Goal: Transaction & Acquisition: Purchase product/service

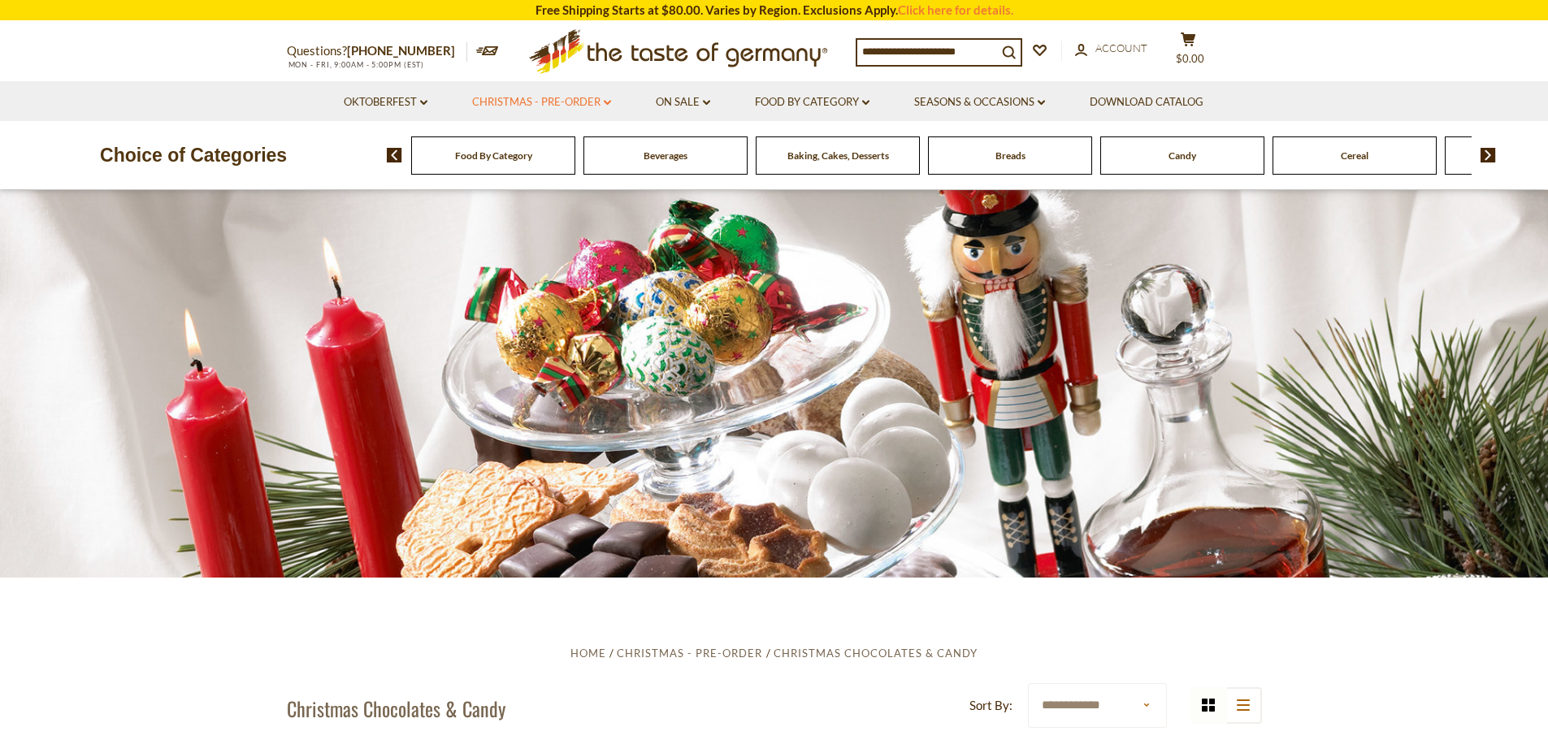
click at [532, 96] on link "Christmas - PRE-ORDER dropdown_arrow" at bounding box center [541, 102] width 139 height 18
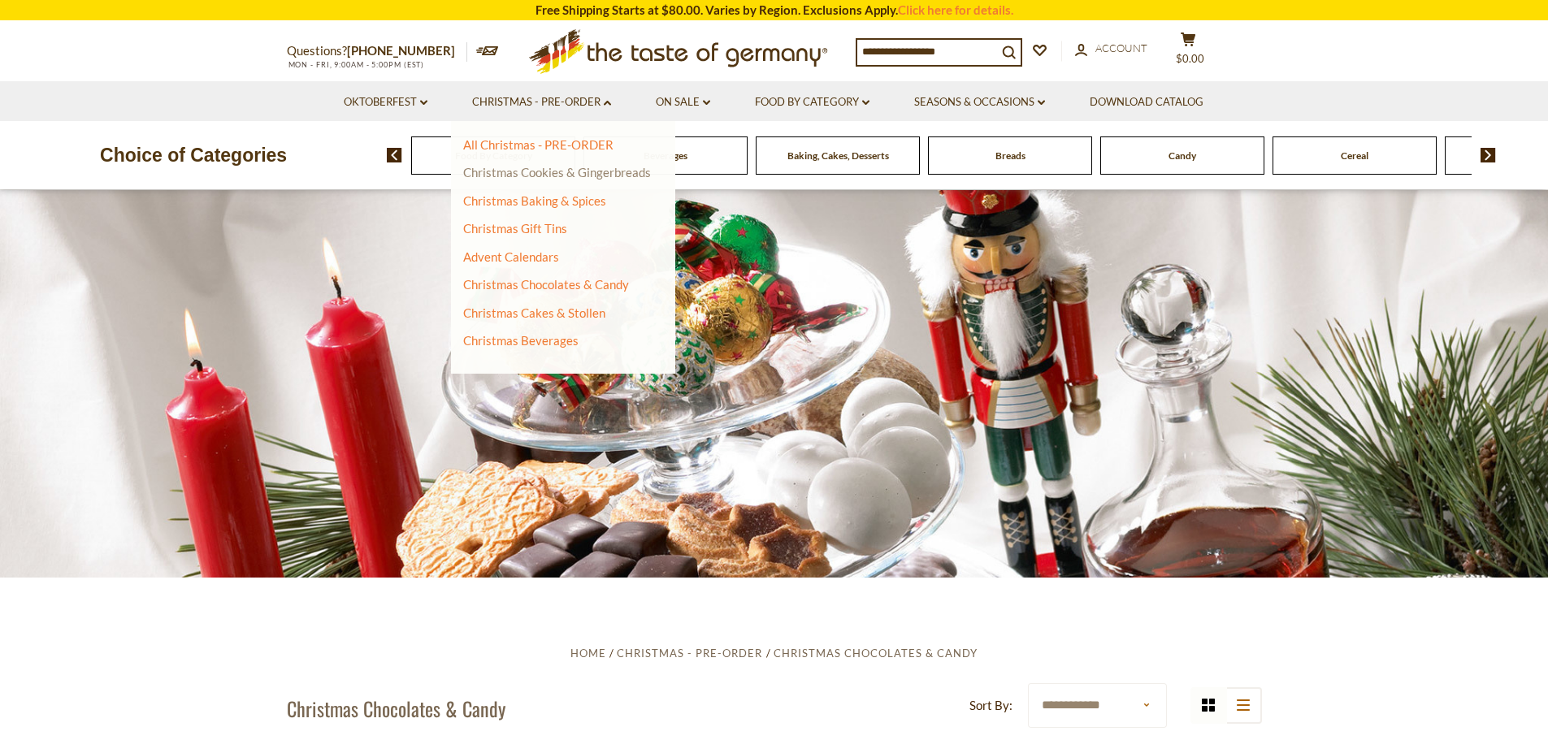
click at [549, 176] on link "Christmas Cookies & Gingerbreads" at bounding box center [557, 172] width 188 height 15
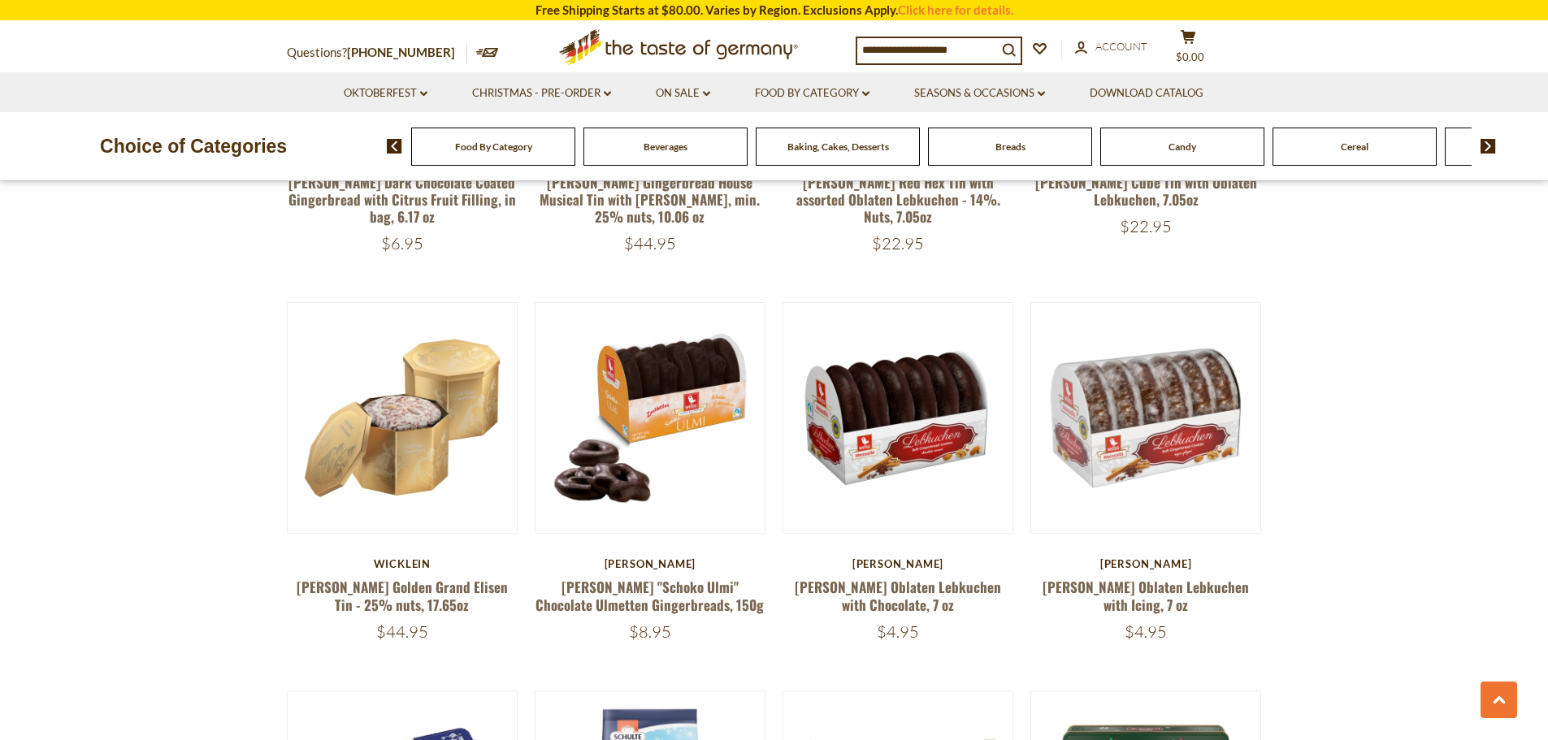
scroll to position [975, 0]
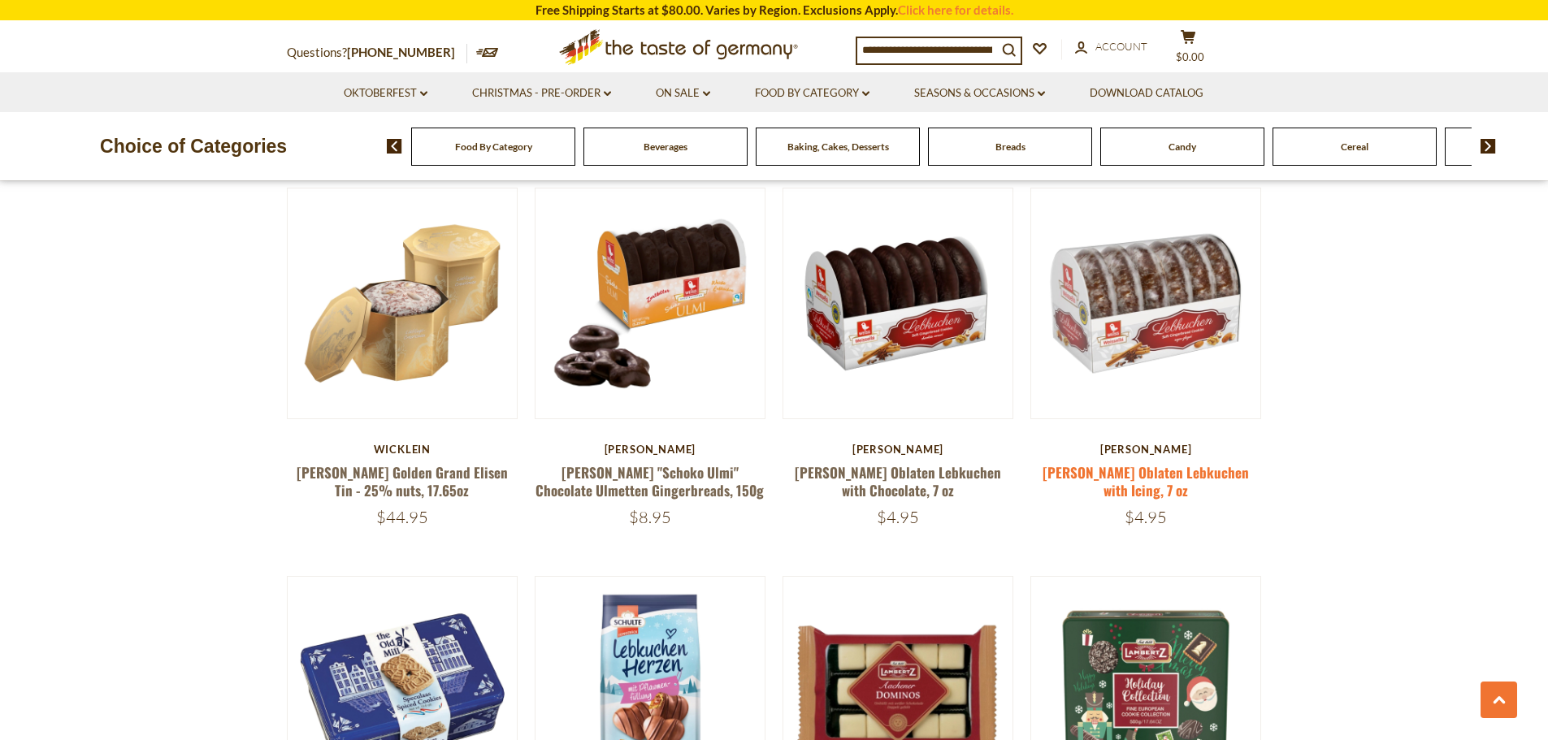
click at [1197, 478] on link "[PERSON_NAME] Oblaten Lebkuchen with Icing, 7 oz" at bounding box center [1146, 480] width 206 height 37
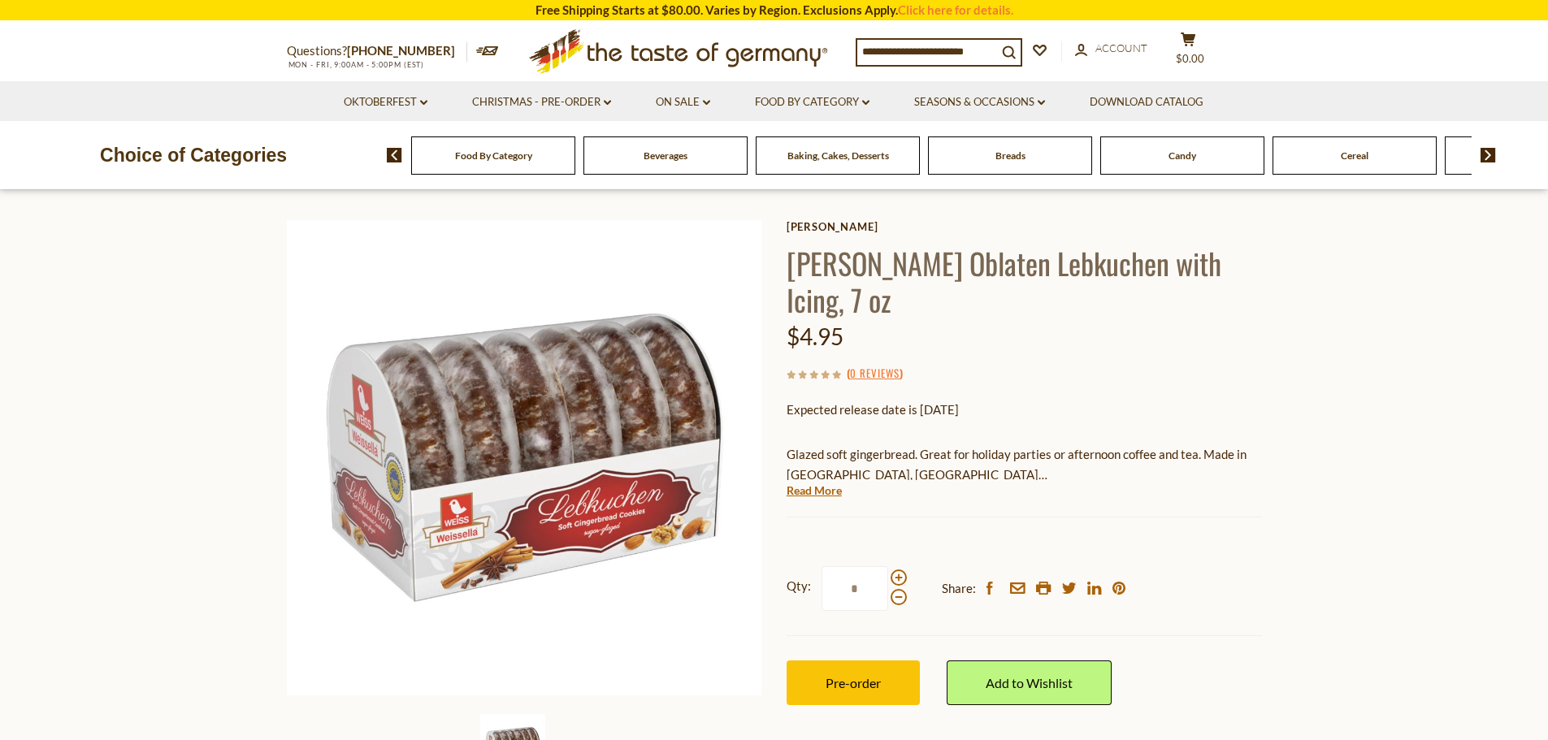
scroll to position [81, 0]
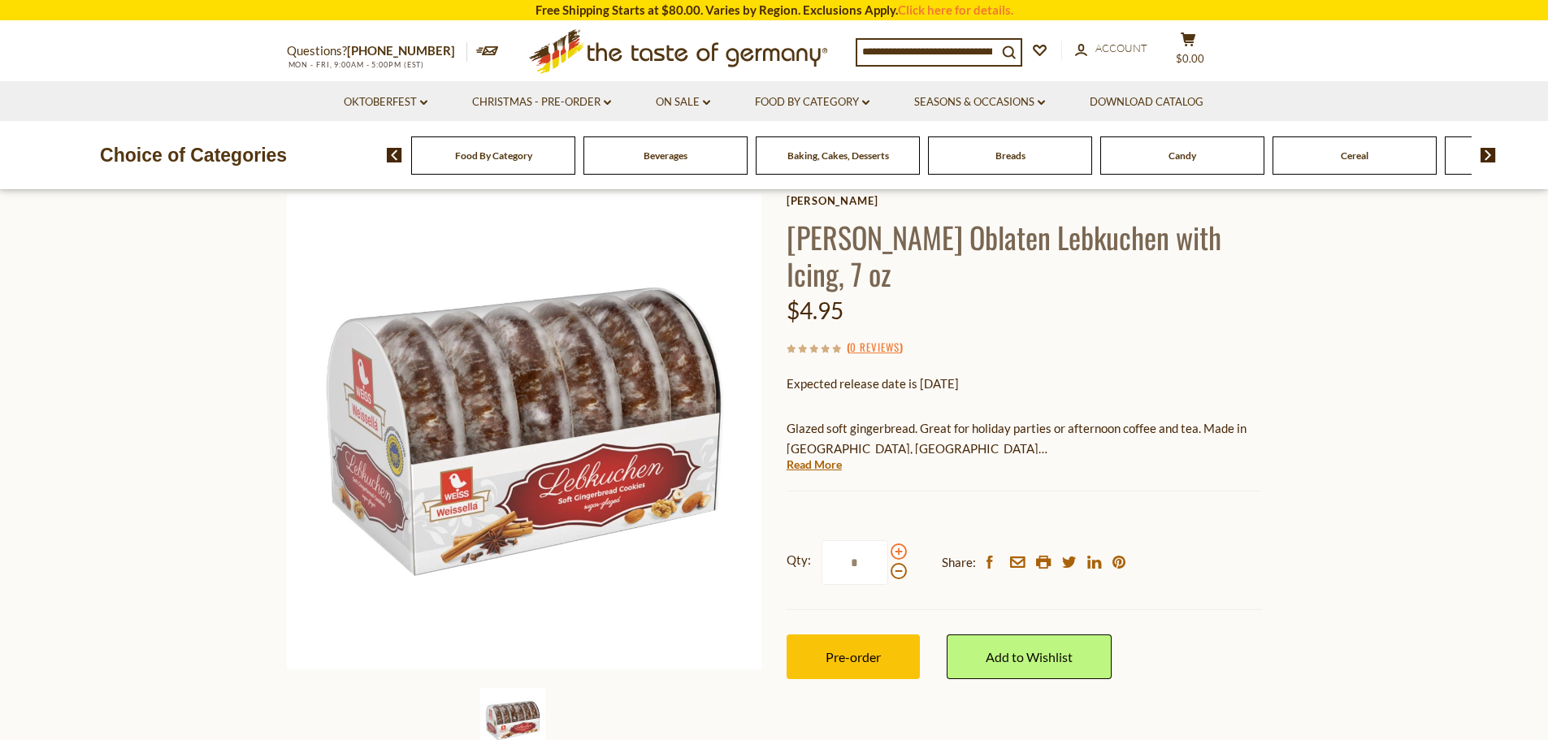
click at [896, 544] on span at bounding box center [899, 552] width 16 height 16
click at [888, 540] on input "*" at bounding box center [855, 562] width 67 height 45
click at [896, 544] on span at bounding box center [899, 552] width 16 height 16
click at [888, 540] on input "*" at bounding box center [855, 562] width 67 height 45
click at [896, 544] on span at bounding box center [899, 552] width 16 height 16
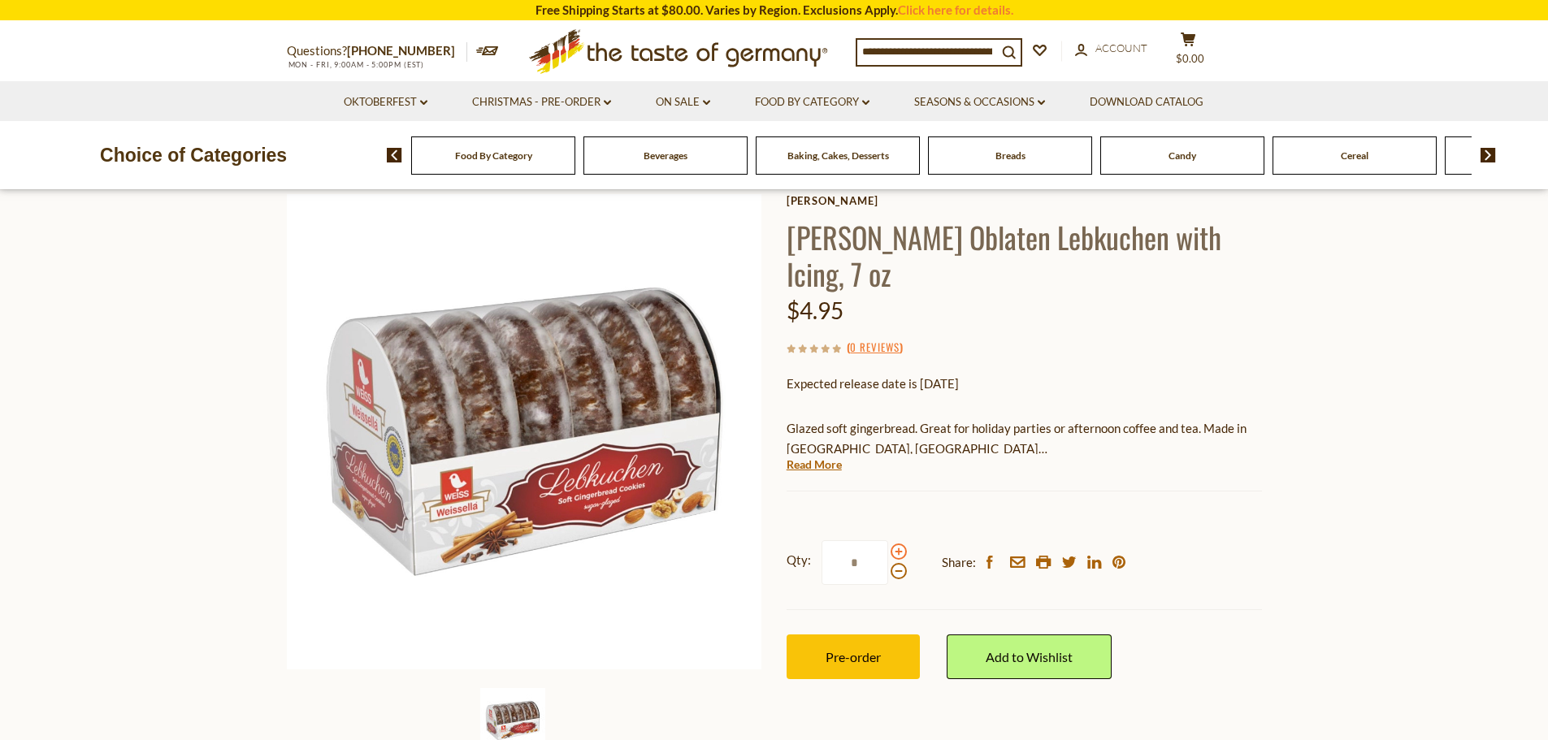
click at [888, 540] on input "*" at bounding box center [855, 562] width 67 height 45
click at [896, 544] on span at bounding box center [899, 552] width 16 height 16
click at [888, 540] on input "*" at bounding box center [855, 562] width 67 height 45
click at [896, 544] on span at bounding box center [899, 552] width 16 height 16
click at [888, 540] on input "*" at bounding box center [855, 562] width 67 height 45
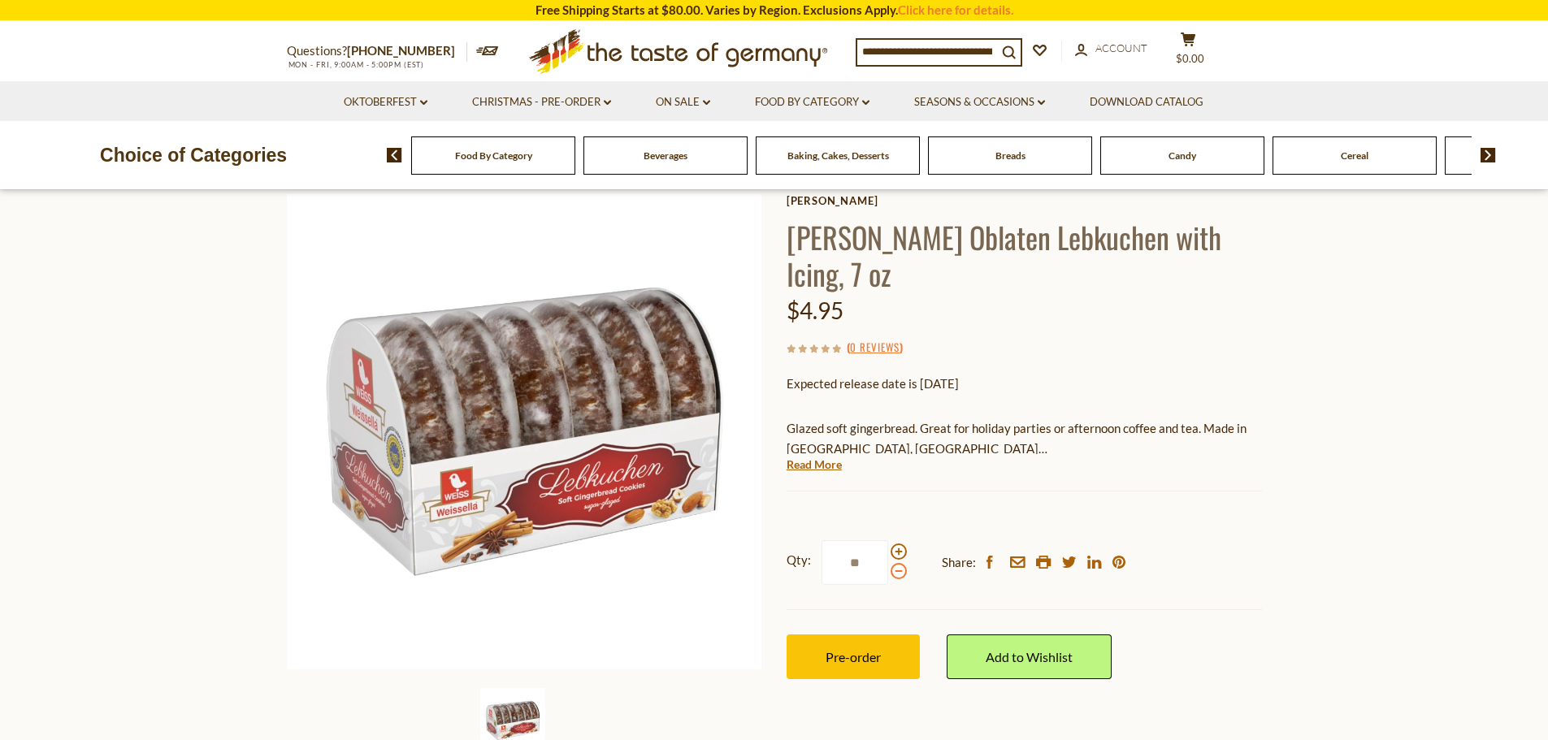
click at [897, 563] on span at bounding box center [899, 571] width 16 height 16
click at [888, 540] on input "**" at bounding box center [855, 562] width 67 height 45
type input "*"
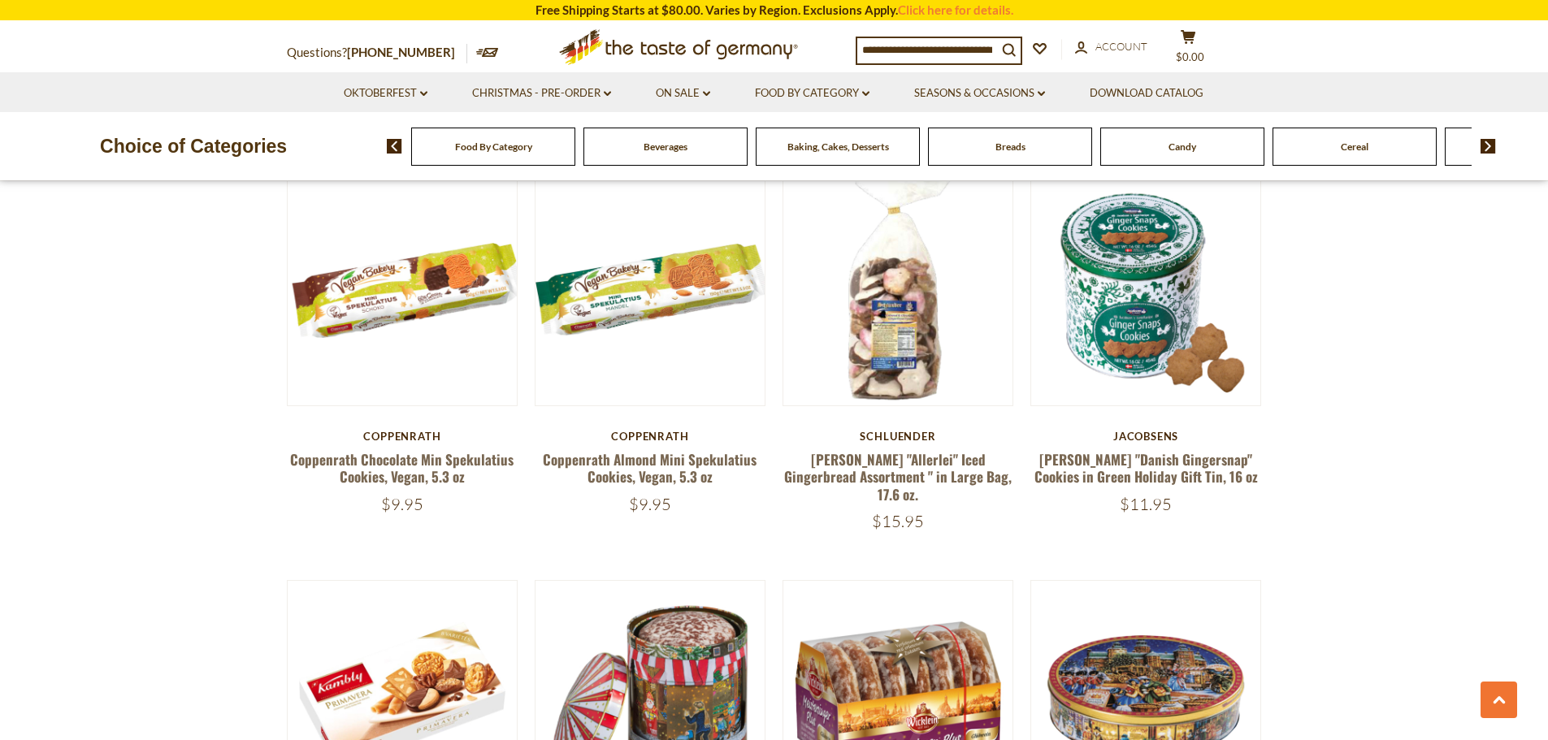
scroll to position [3332, 0]
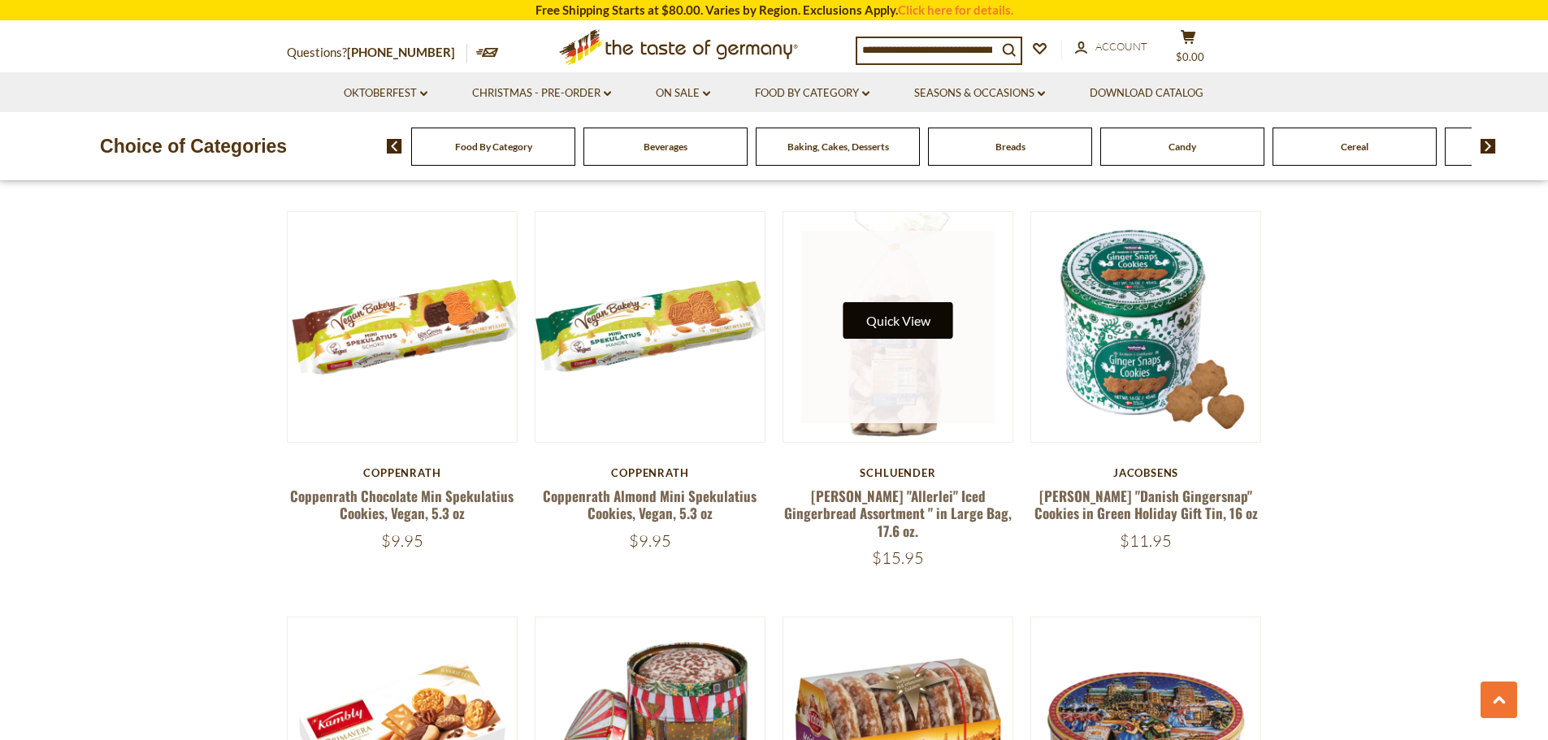
click at [893, 302] on button "Quick View" at bounding box center [899, 320] width 110 height 37
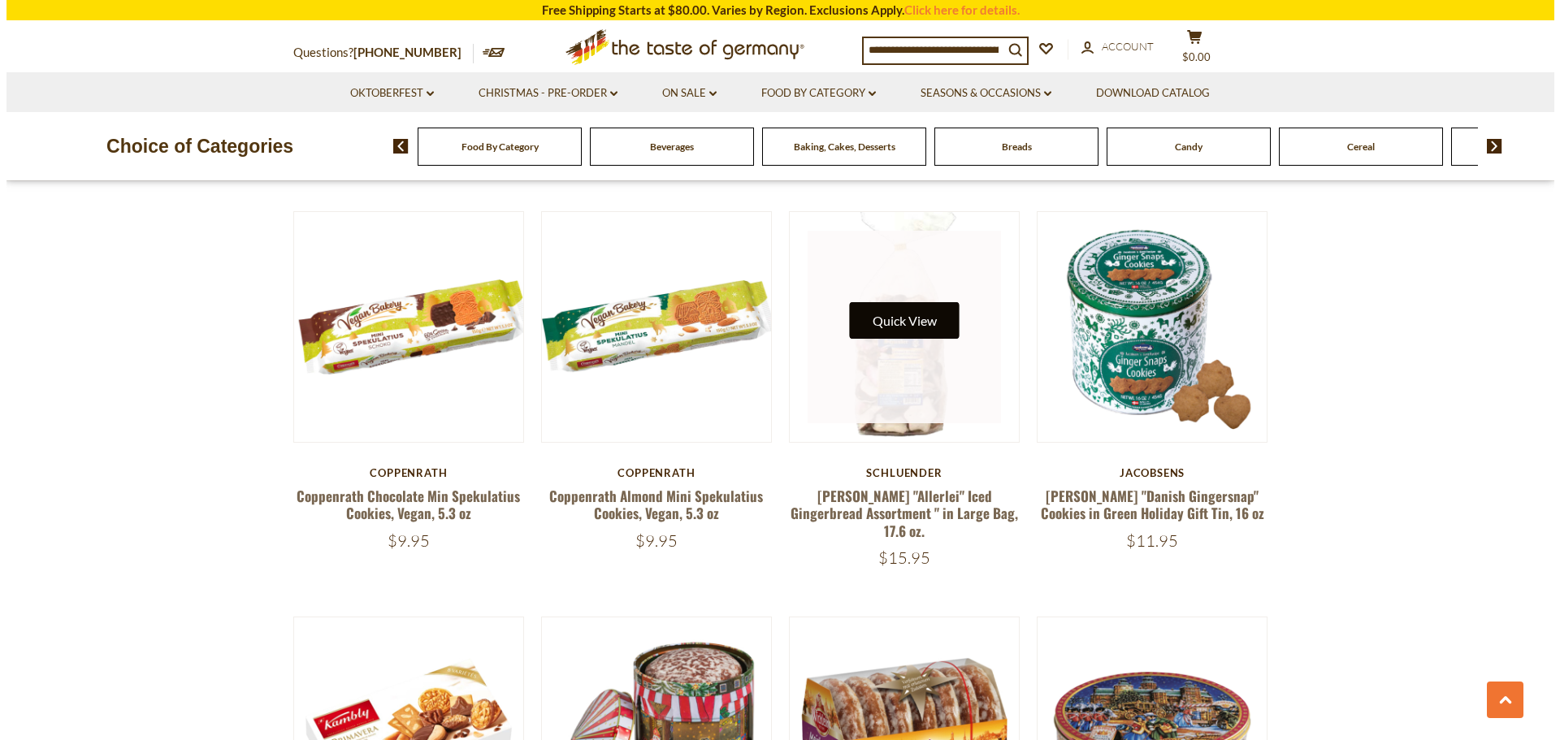
scroll to position [3335, 0]
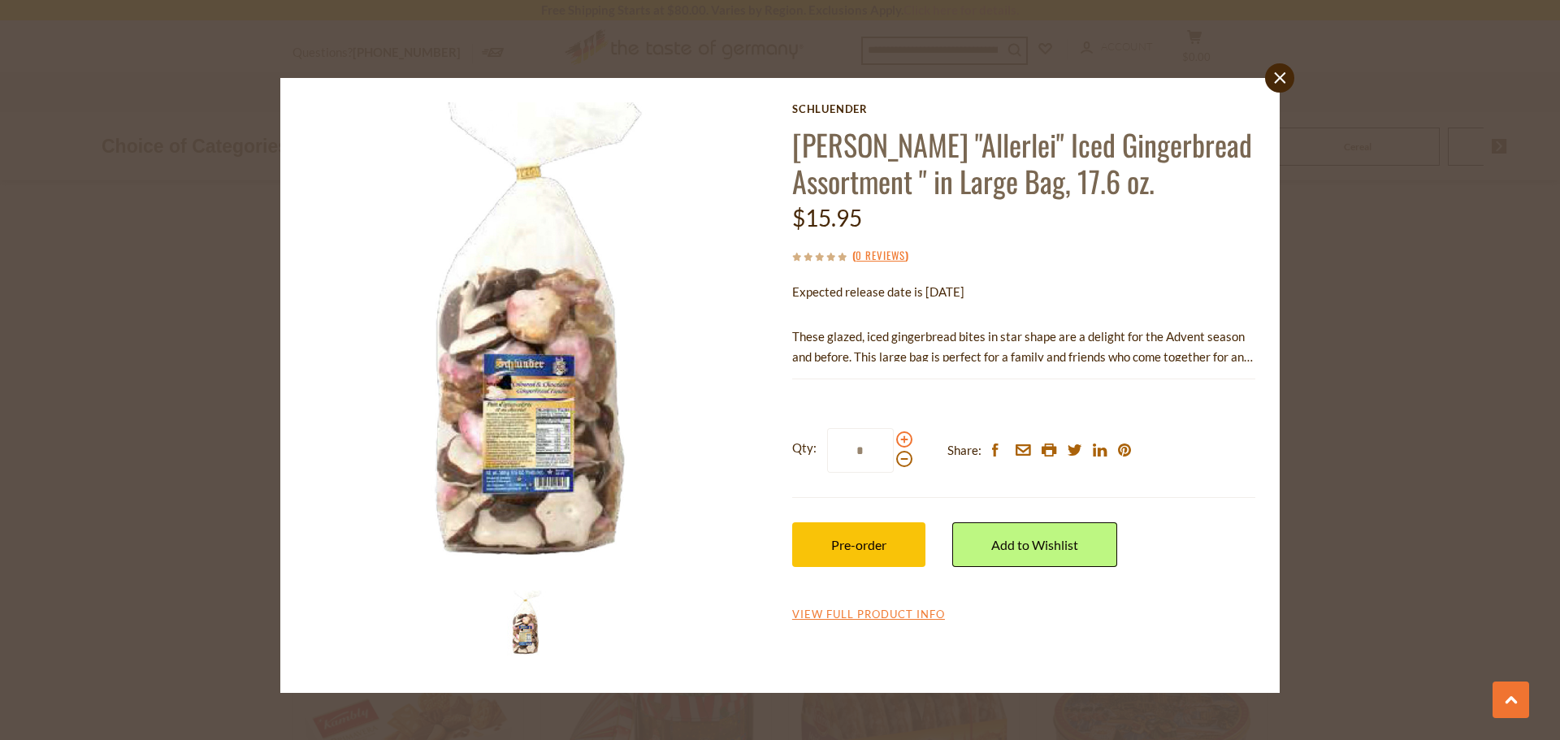
click at [902, 441] on span at bounding box center [904, 440] width 16 height 16
click at [894, 441] on input "*" at bounding box center [860, 450] width 67 height 45
click at [902, 441] on span at bounding box center [904, 440] width 16 height 16
click at [894, 441] on input "*" at bounding box center [860, 450] width 67 height 45
click at [901, 441] on span at bounding box center [904, 440] width 16 height 16
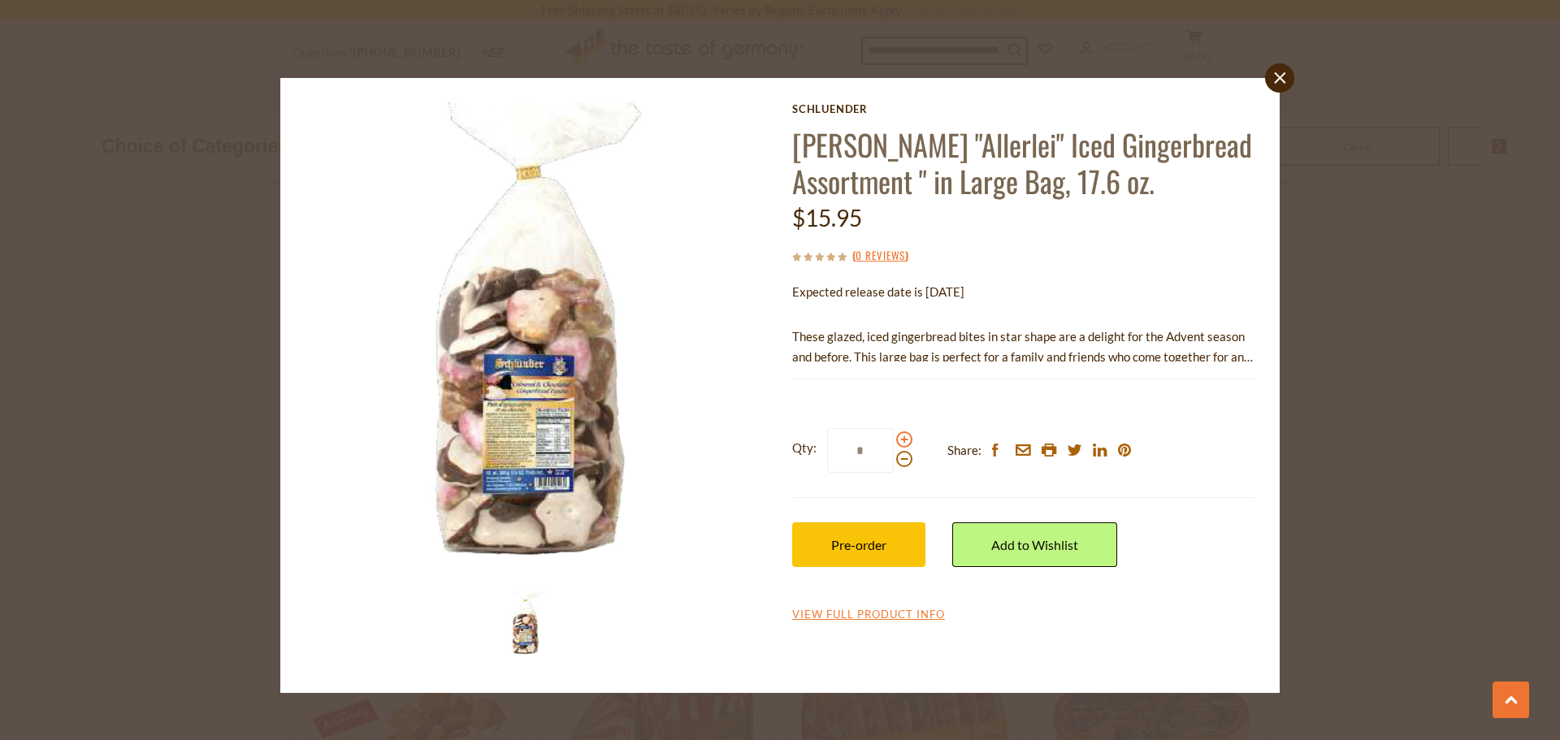
click at [894, 441] on input "*" at bounding box center [860, 450] width 67 height 45
click at [901, 441] on span at bounding box center [904, 440] width 16 height 16
click at [894, 441] on input "*" at bounding box center [860, 450] width 67 height 45
type input "*"
click at [857, 540] on span "Pre-order" at bounding box center [858, 544] width 55 height 15
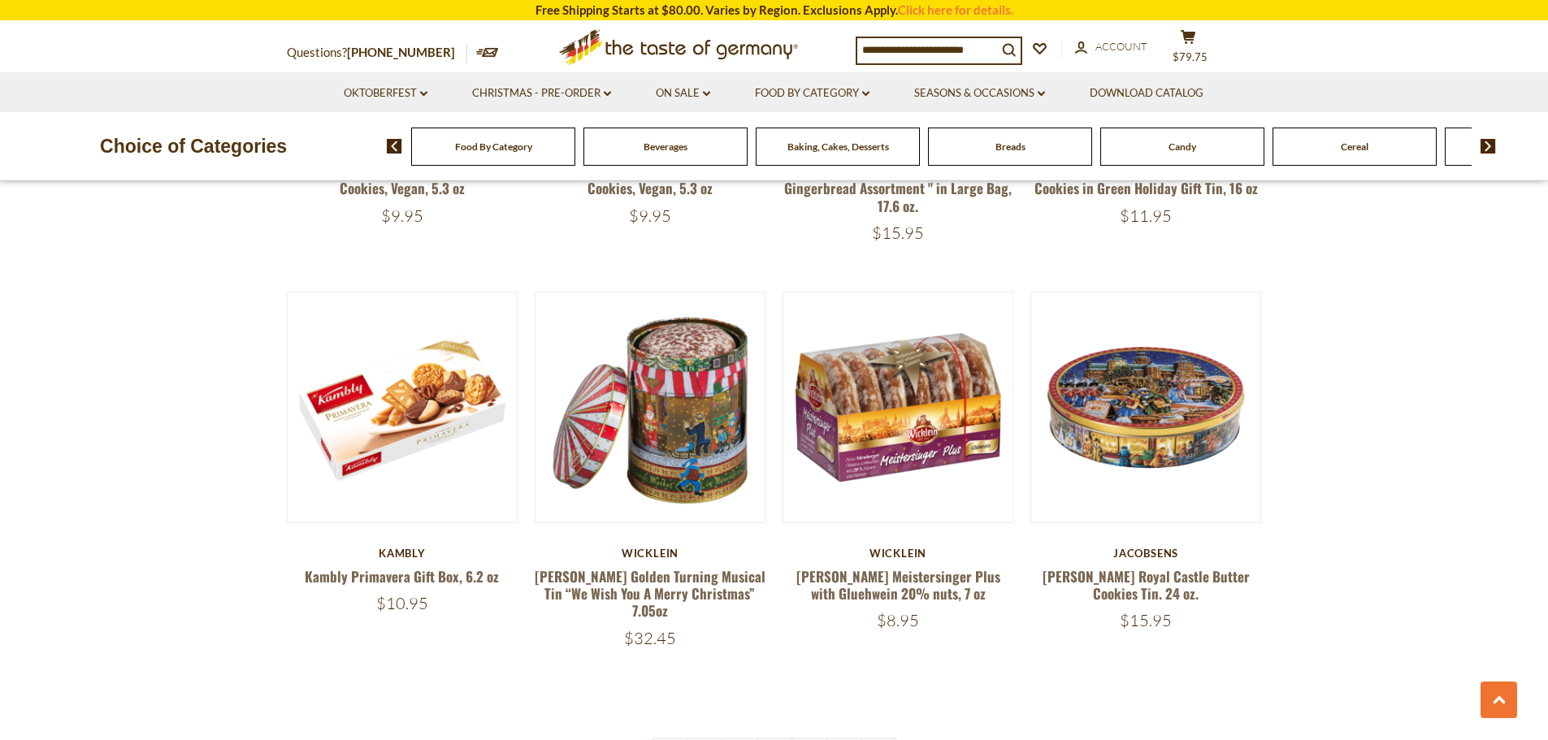
scroll to position [3738, 0]
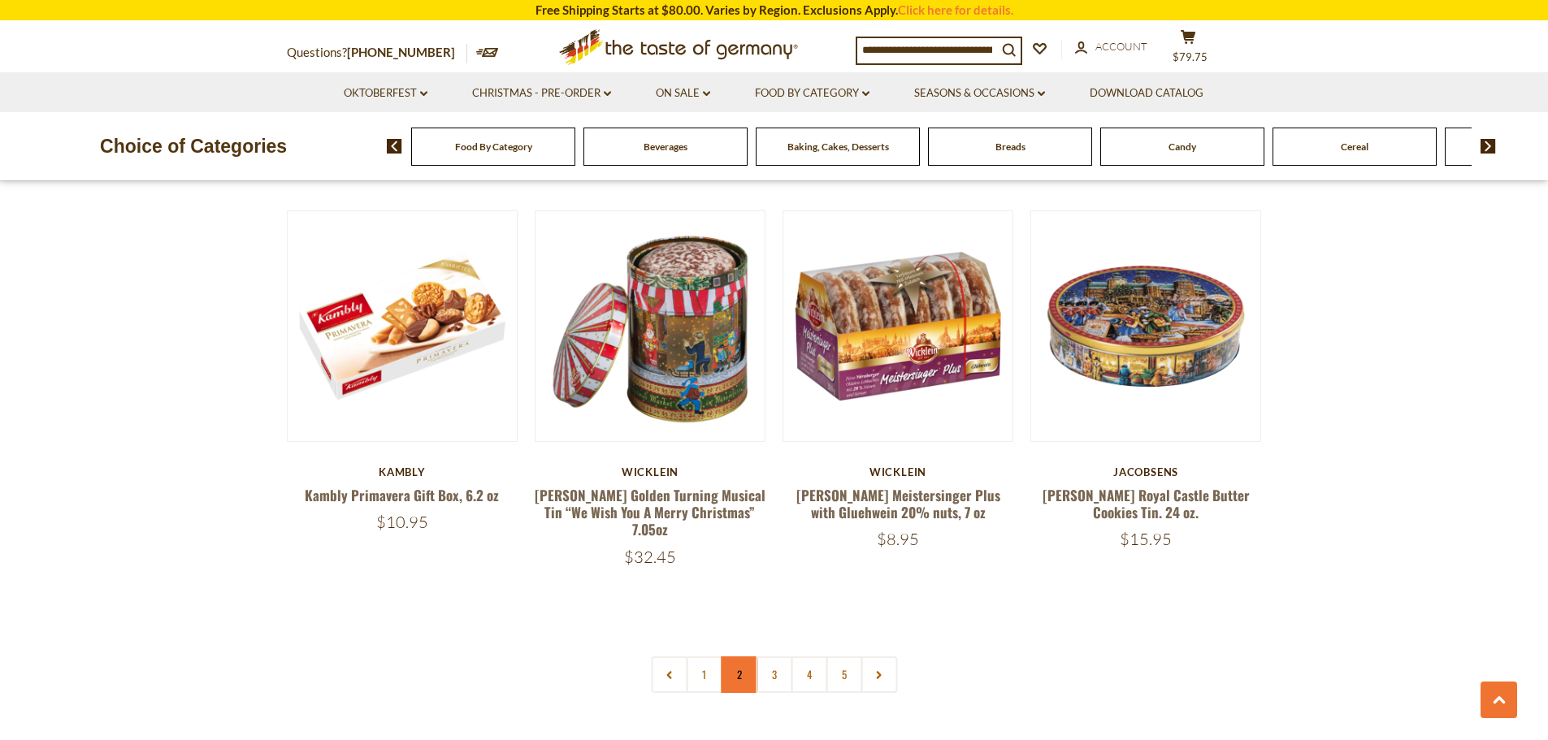
click at [738, 657] on link "2" at bounding box center [739, 675] width 37 height 37
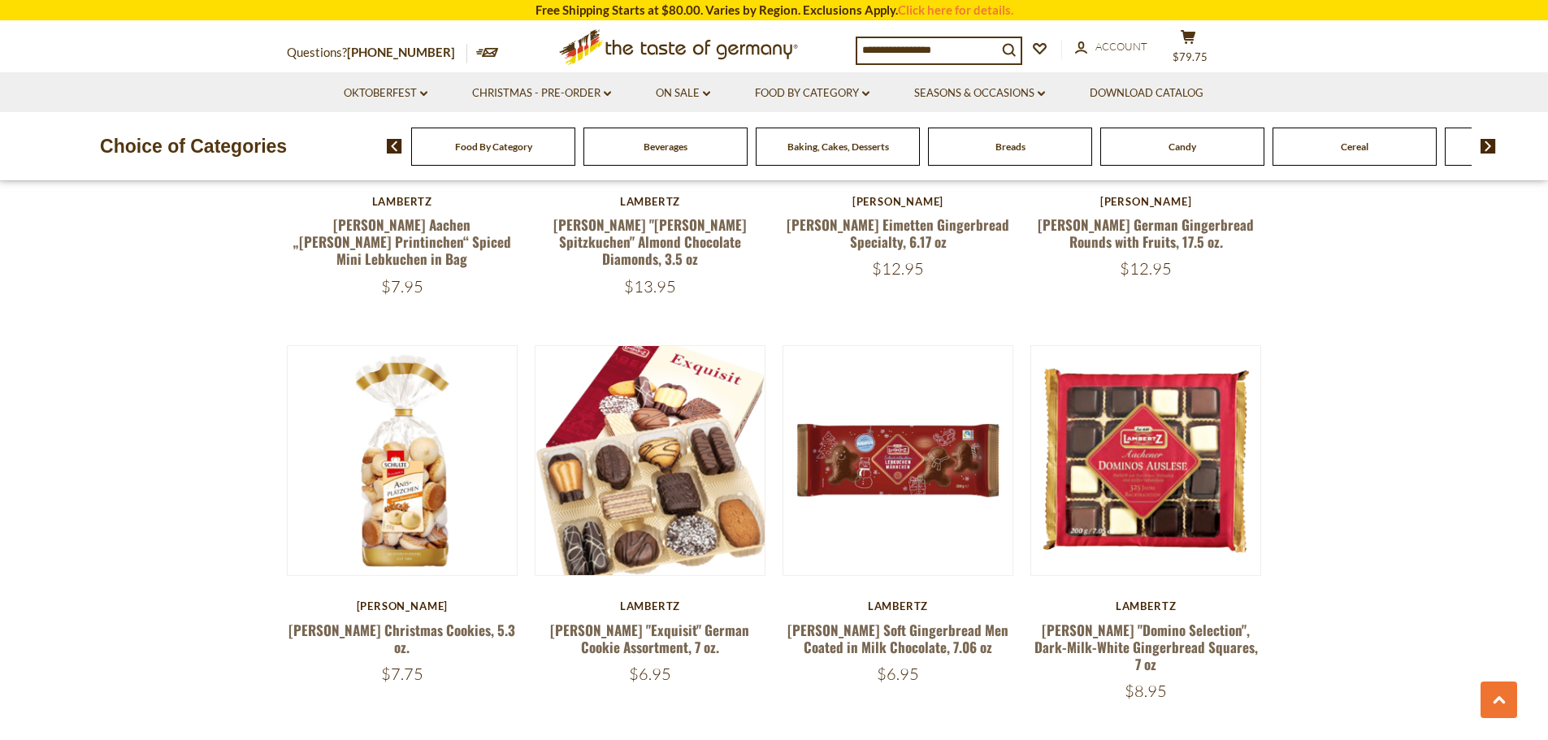
scroll to position [1659, 0]
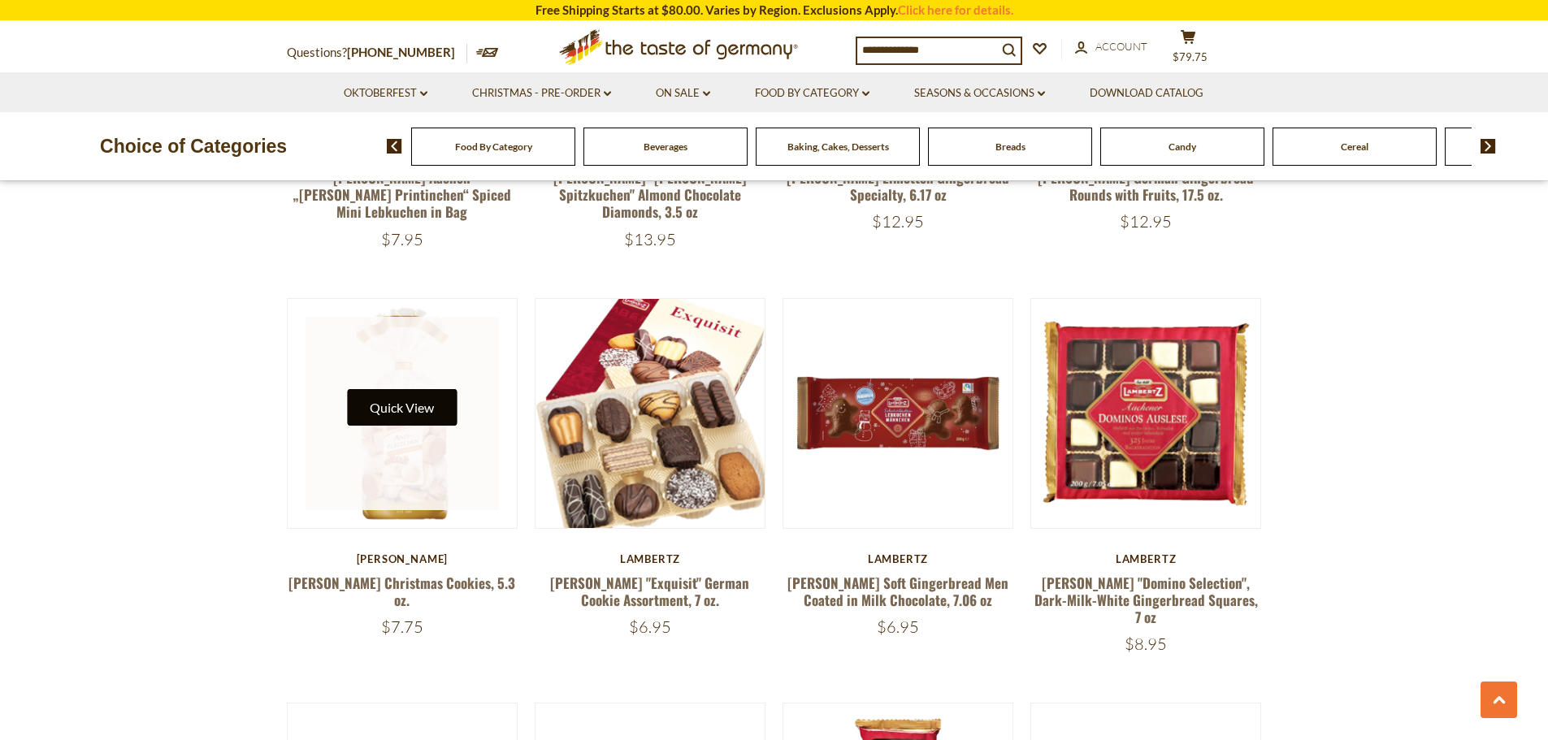
click at [405, 389] on button "Quick View" at bounding box center [402, 407] width 110 height 37
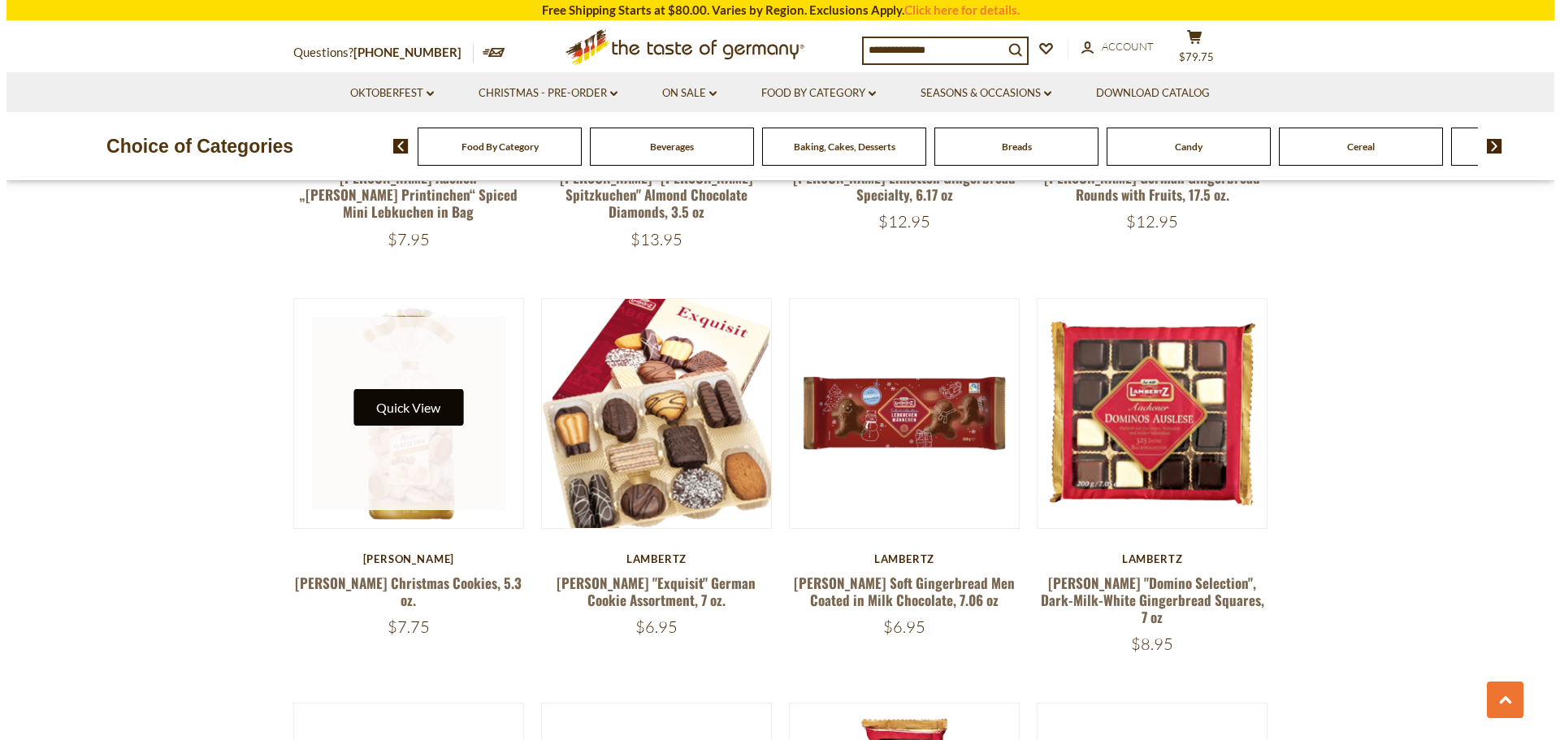
scroll to position [1661, 0]
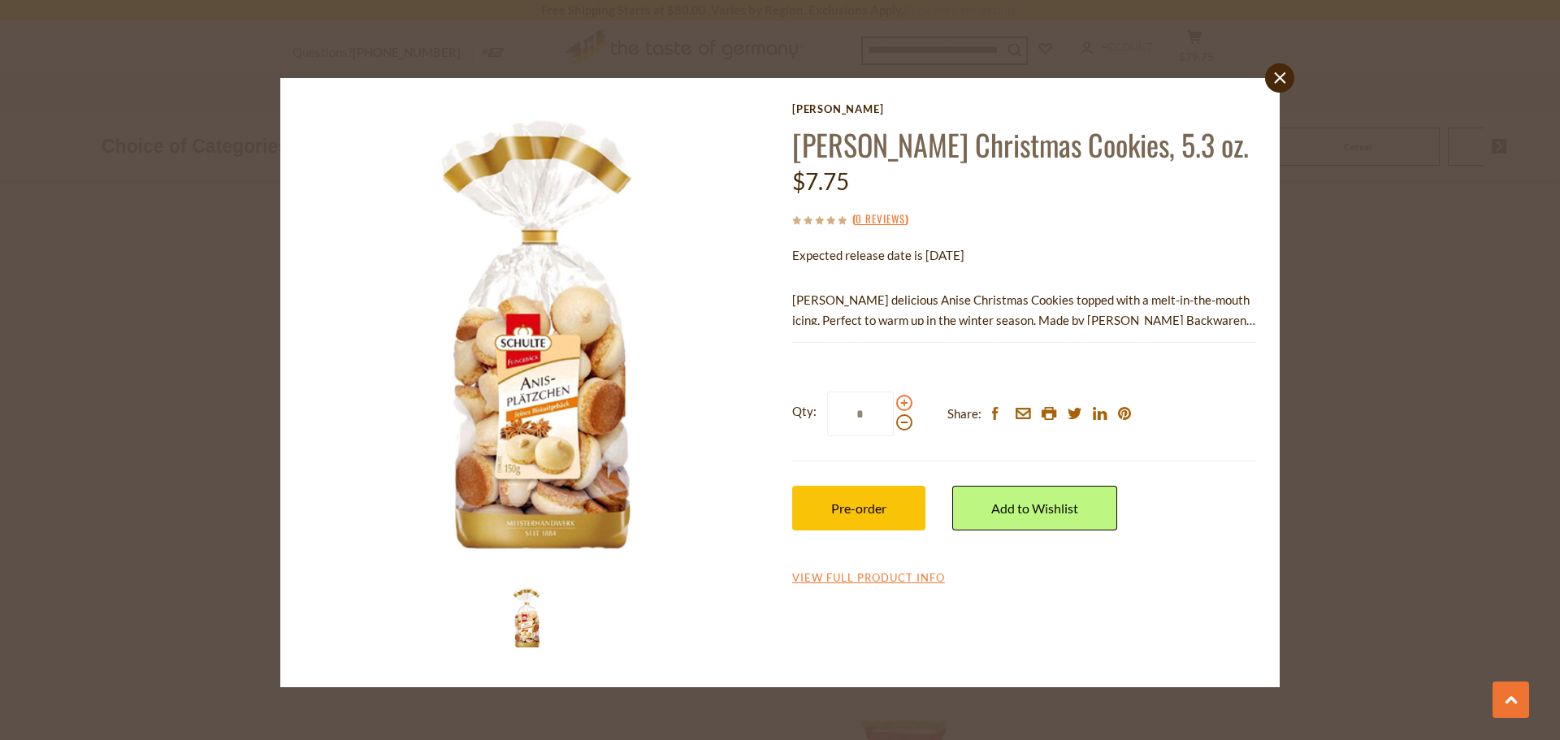
click at [898, 401] on span at bounding box center [904, 403] width 16 height 16
click at [894, 401] on input "*" at bounding box center [860, 414] width 67 height 45
type input "*"
click at [882, 507] on span "Pre-order" at bounding box center [858, 508] width 55 height 15
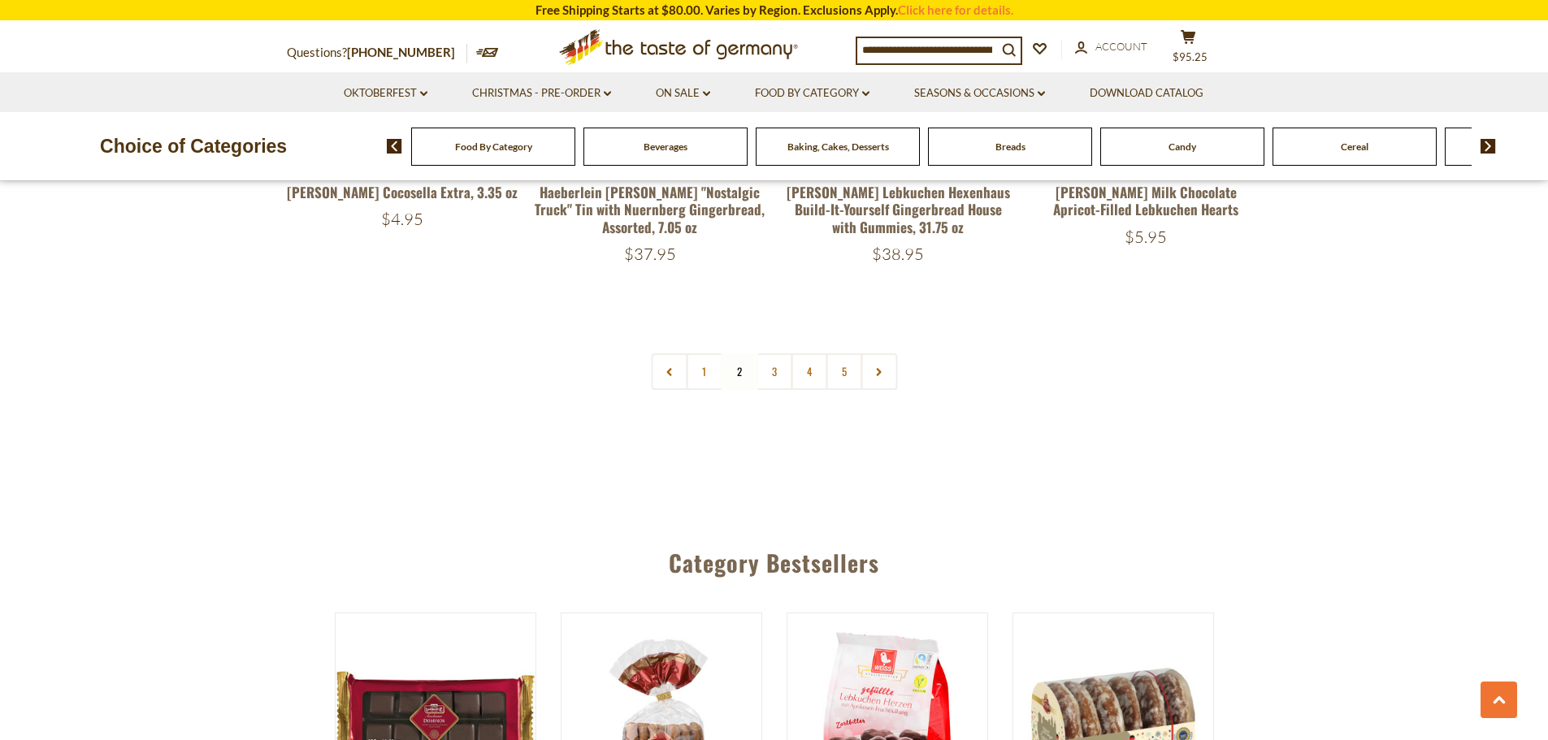
scroll to position [4097, 0]
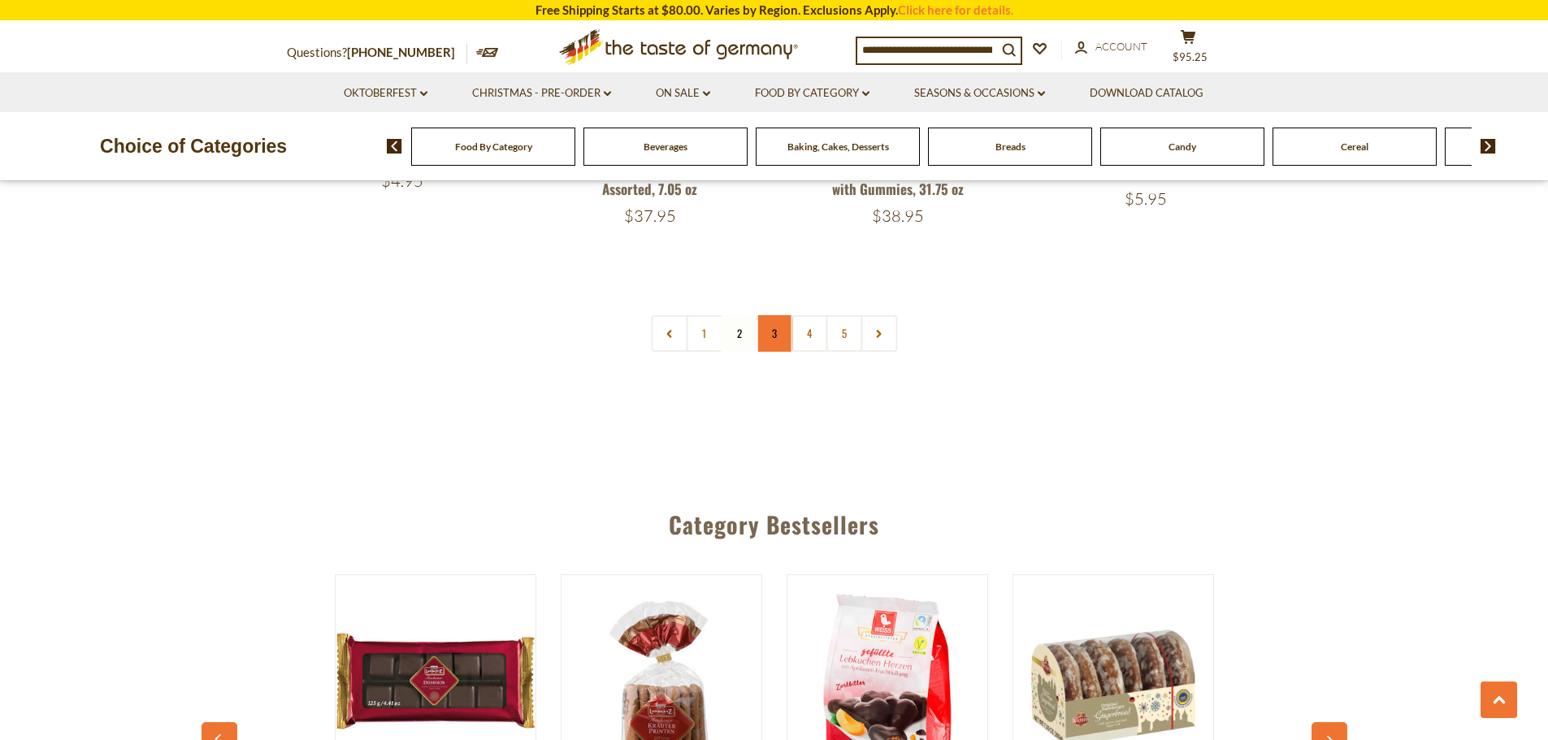
click at [768, 315] on link "3" at bounding box center [774, 333] width 37 height 37
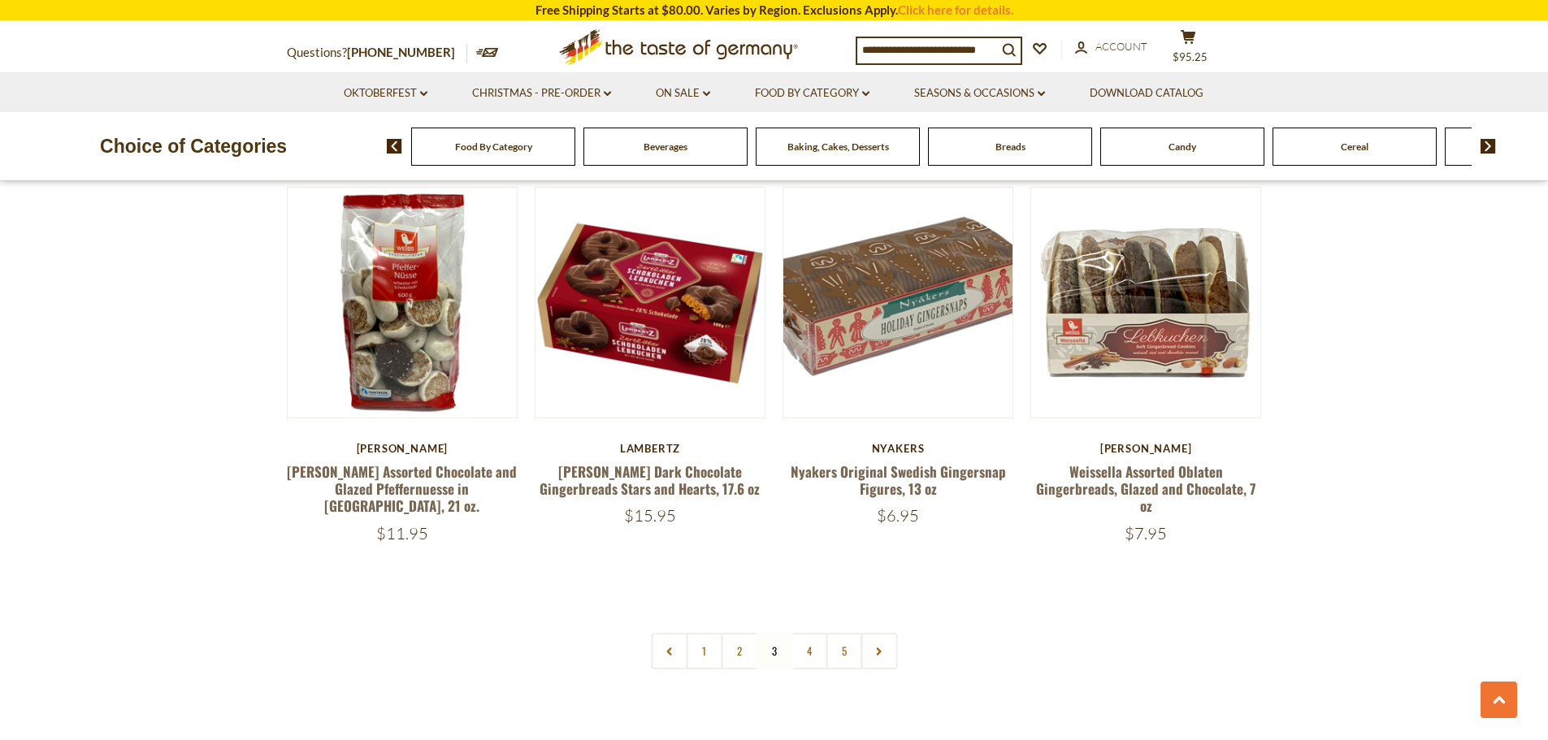
scroll to position [3772, 0]
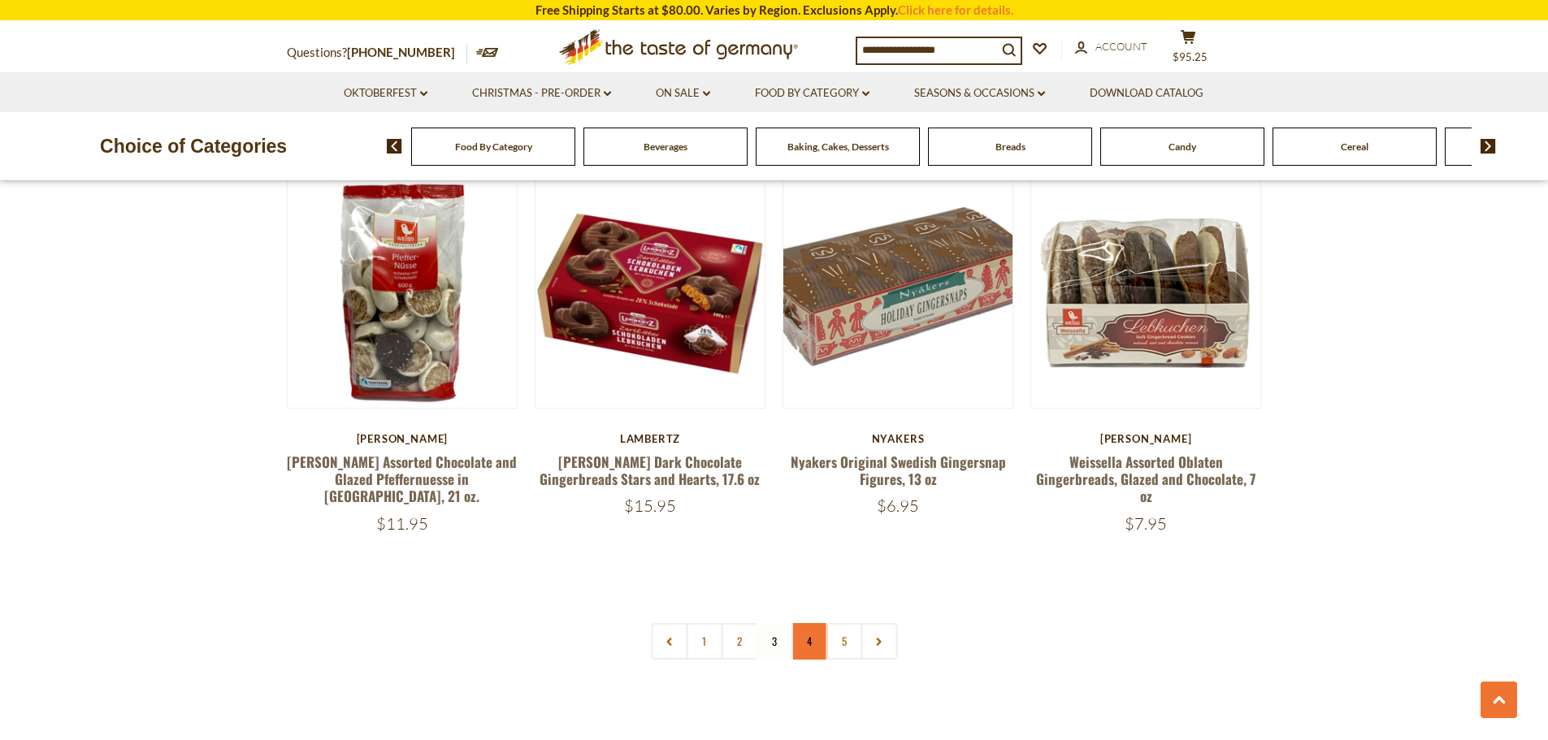
click at [812, 623] on link "4" at bounding box center [809, 641] width 37 height 37
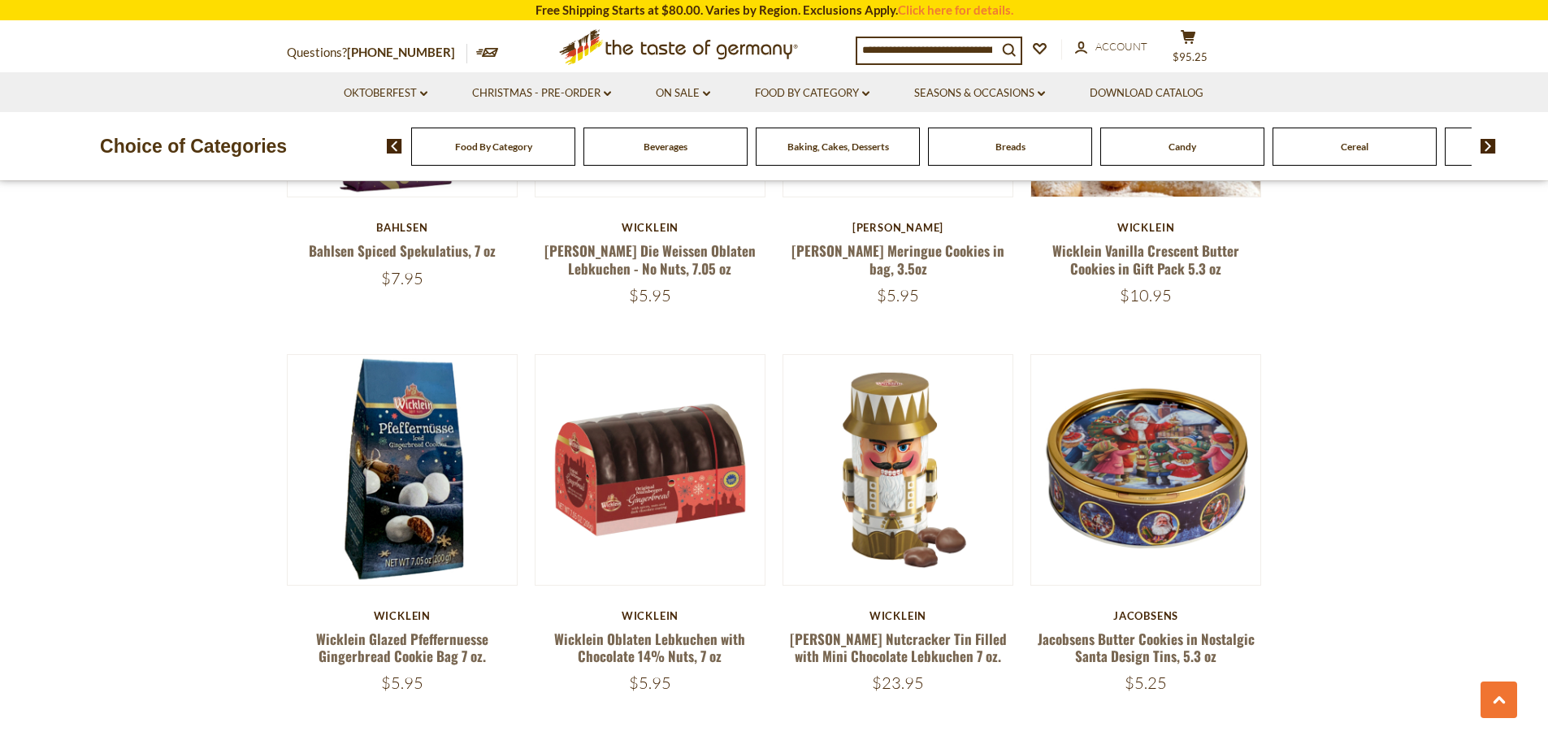
scroll to position [3690, 0]
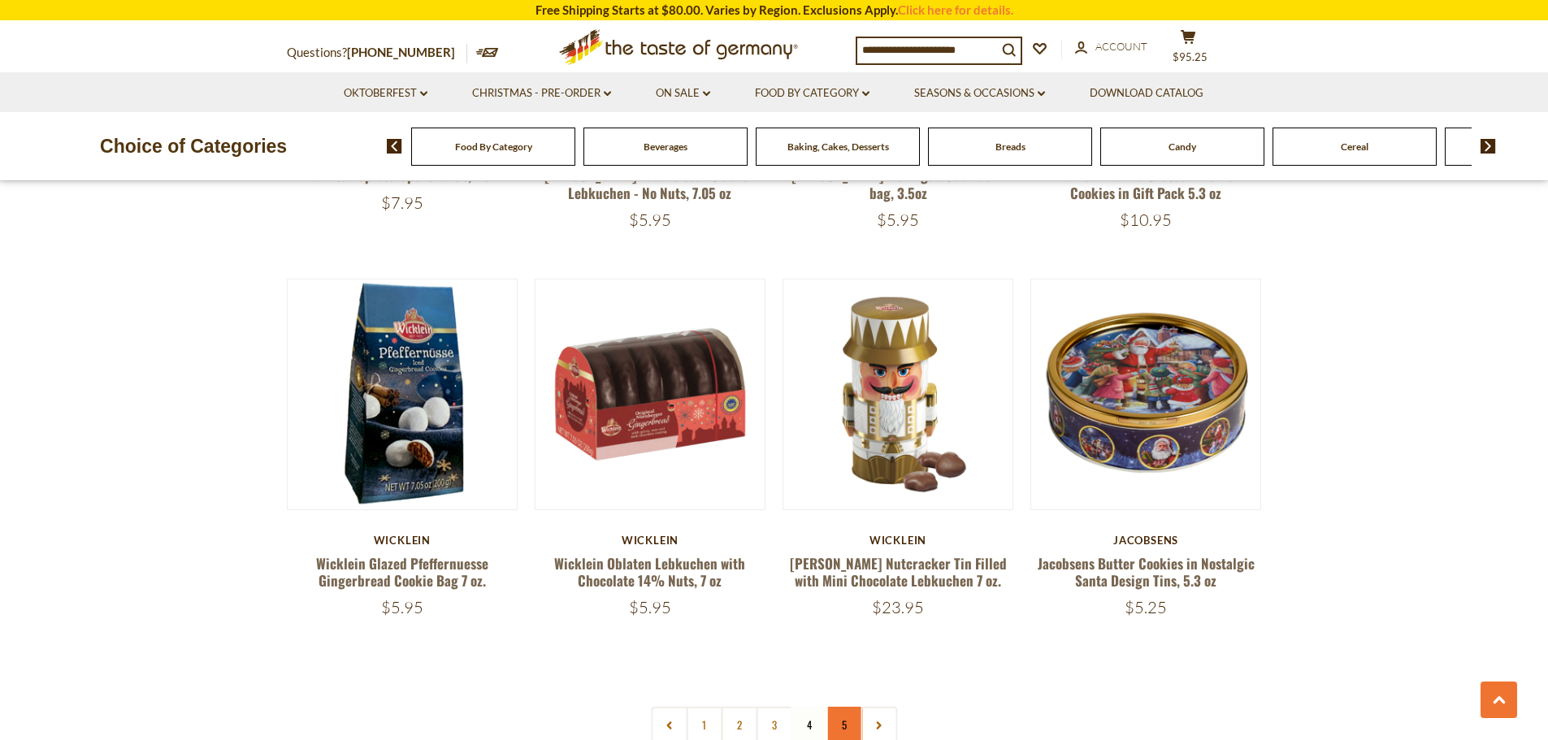
click at [844, 707] on link "5" at bounding box center [844, 725] width 37 height 37
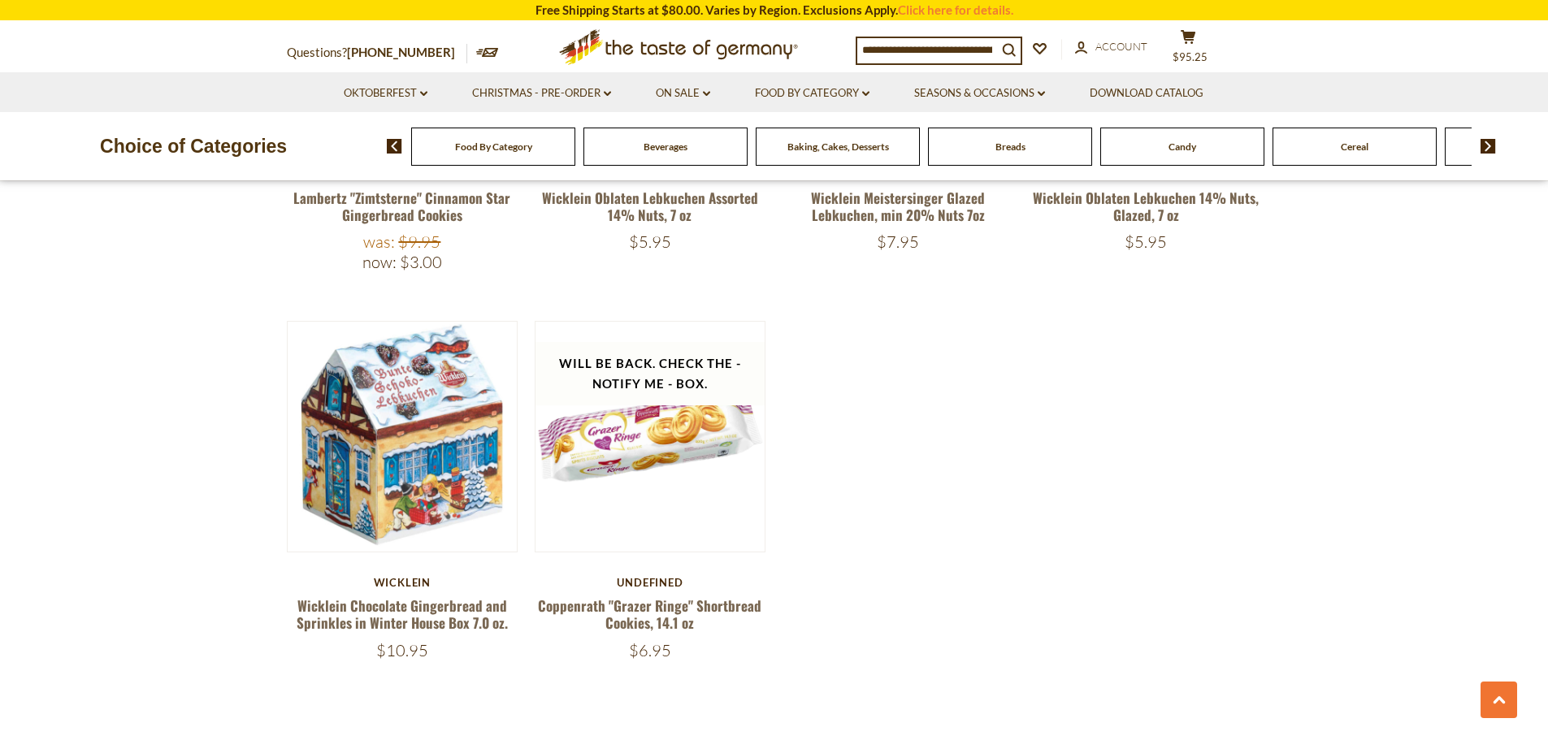
scroll to position [846, 0]
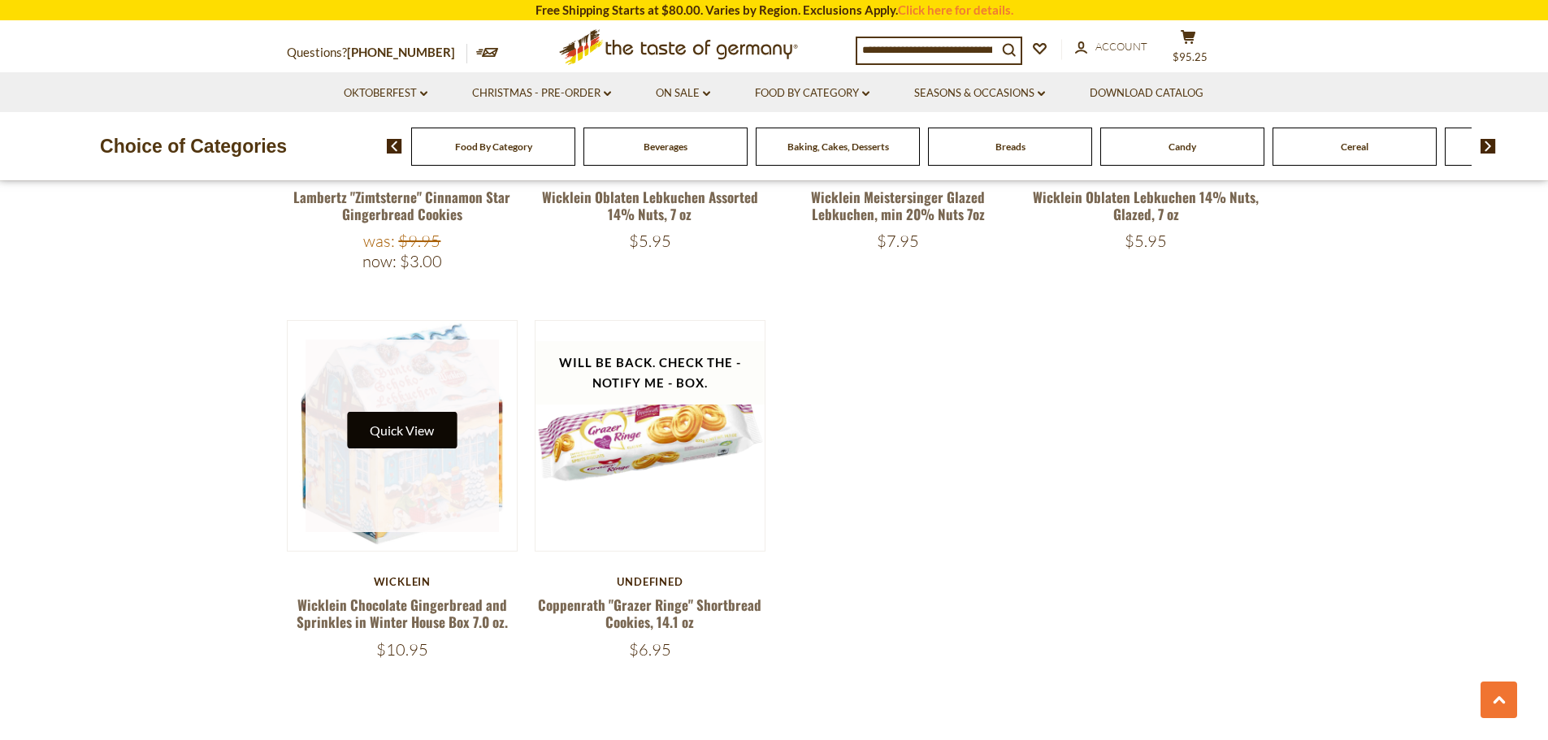
click at [422, 433] on button "Quick View" at bounding box center [402, 430] width 110 height 37
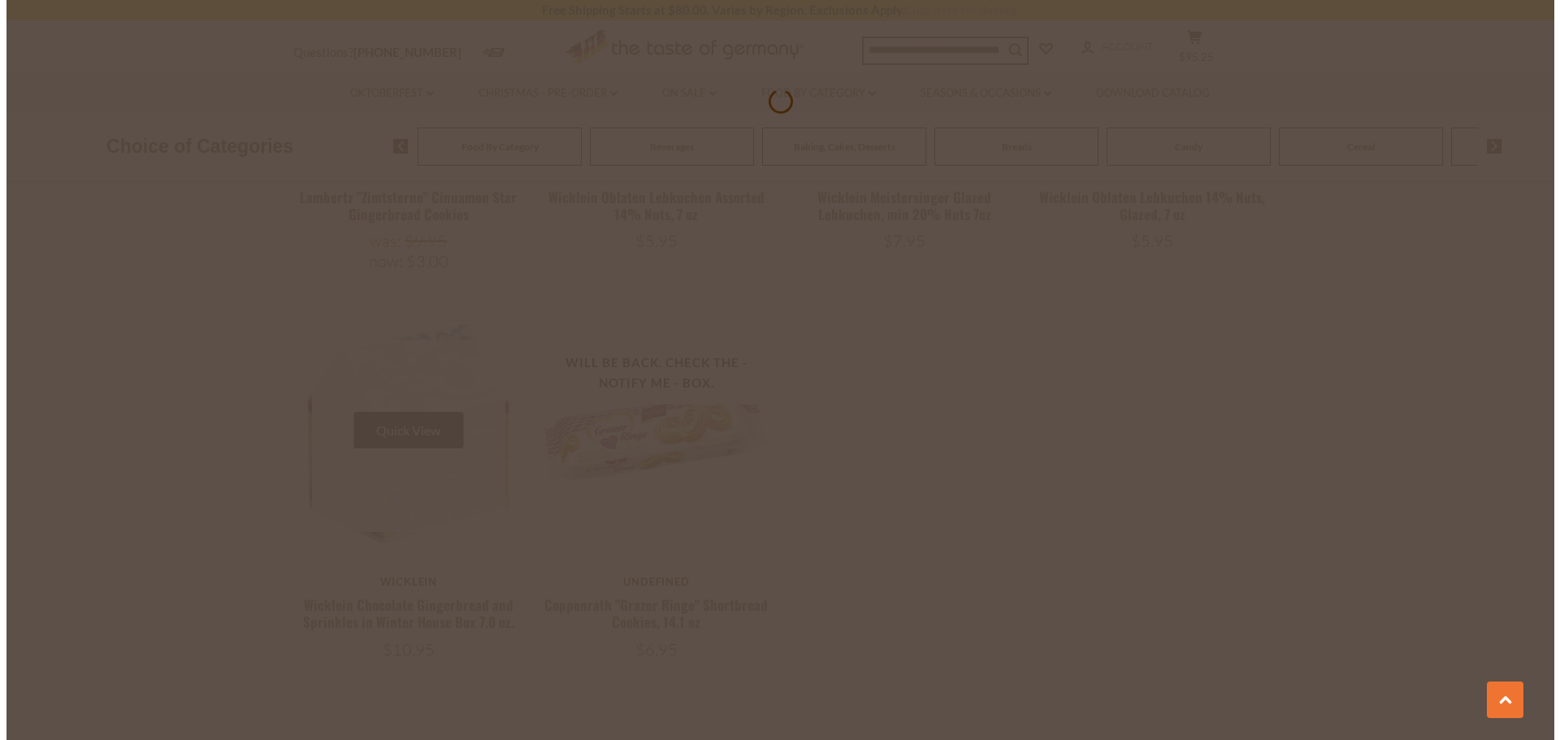
scroll to position [848, 0]
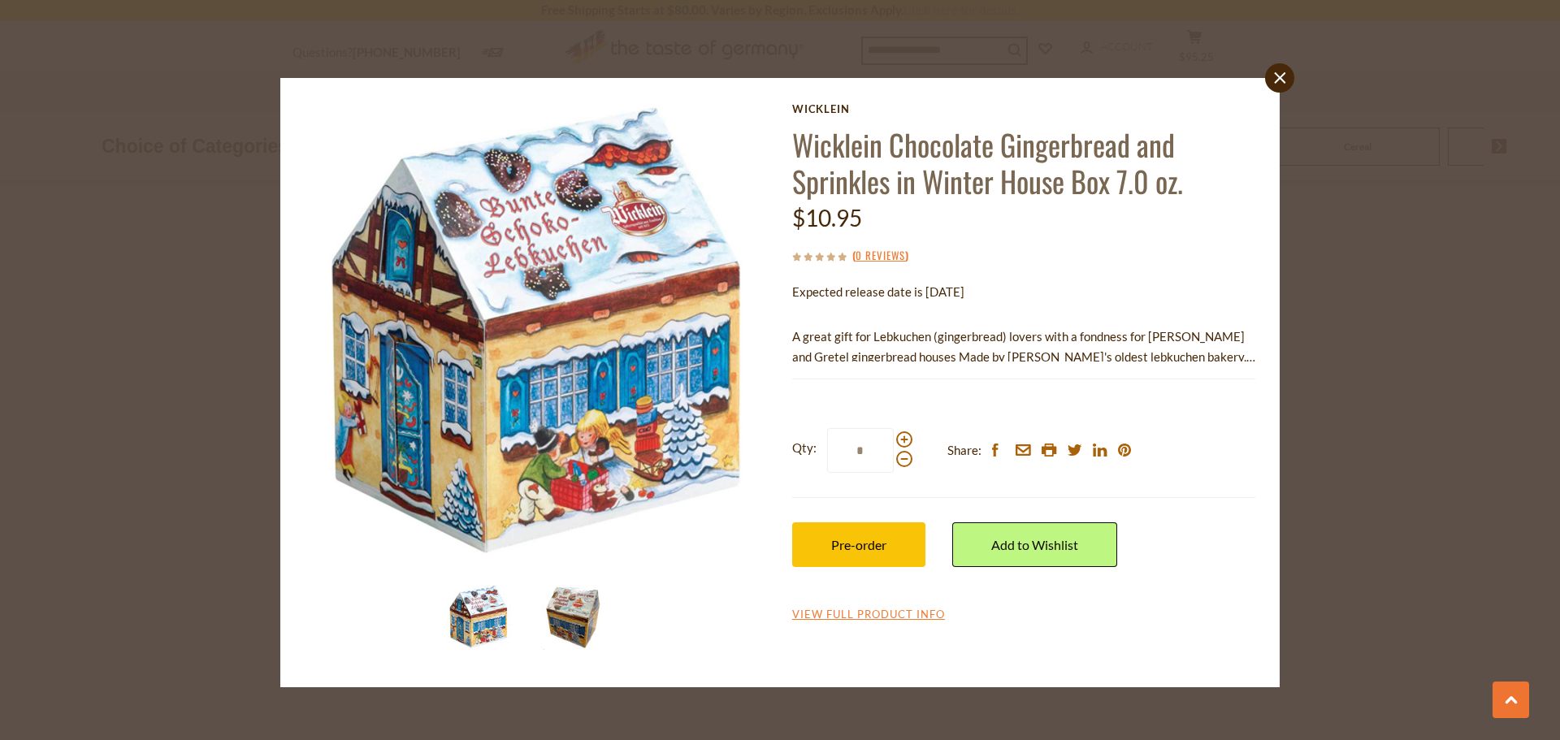
click at [575, 618] on img at bounding box center [573, 617] width 65 height 65
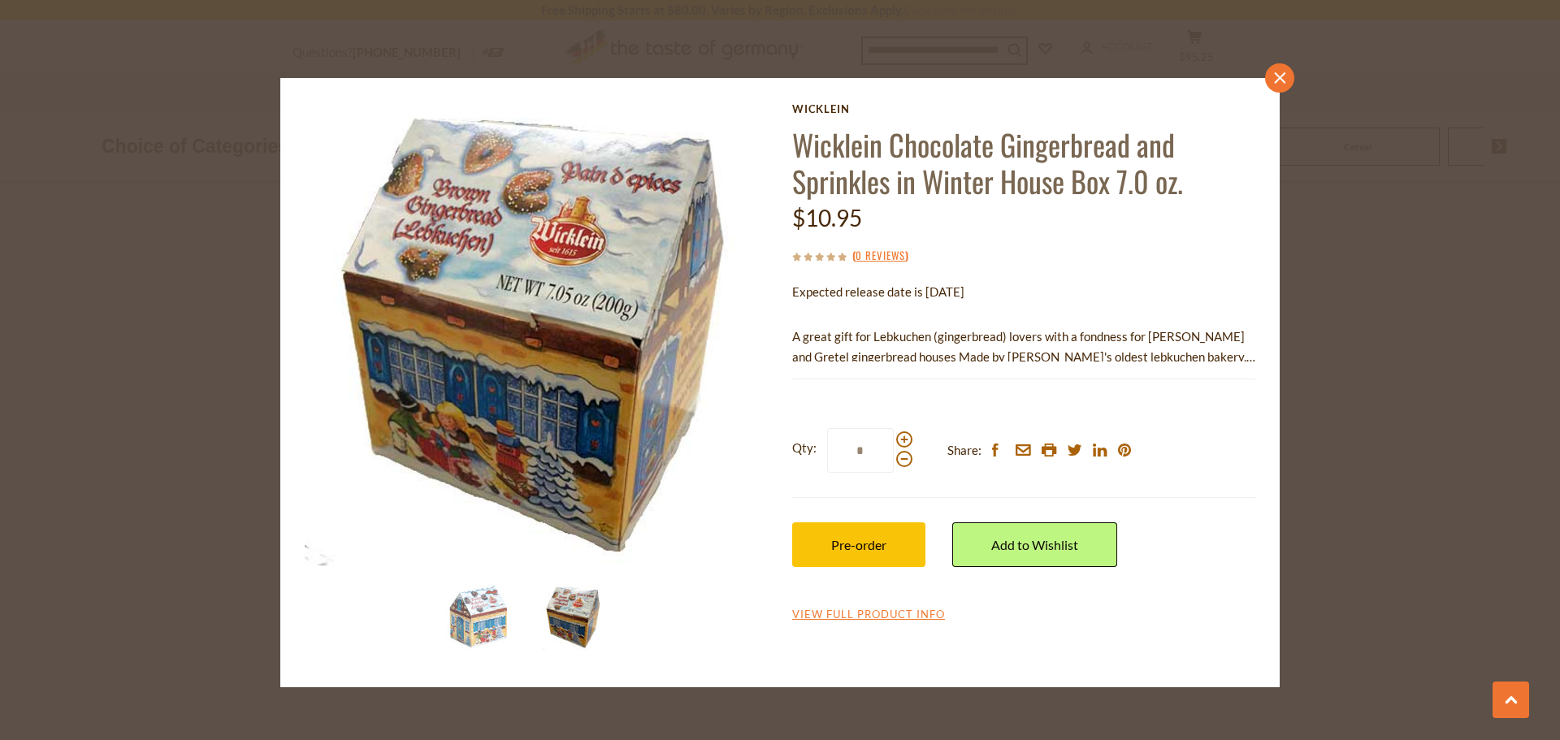
click at [1286, 72] on link "close" at bounding box center [1279, 77] width 29 height 29
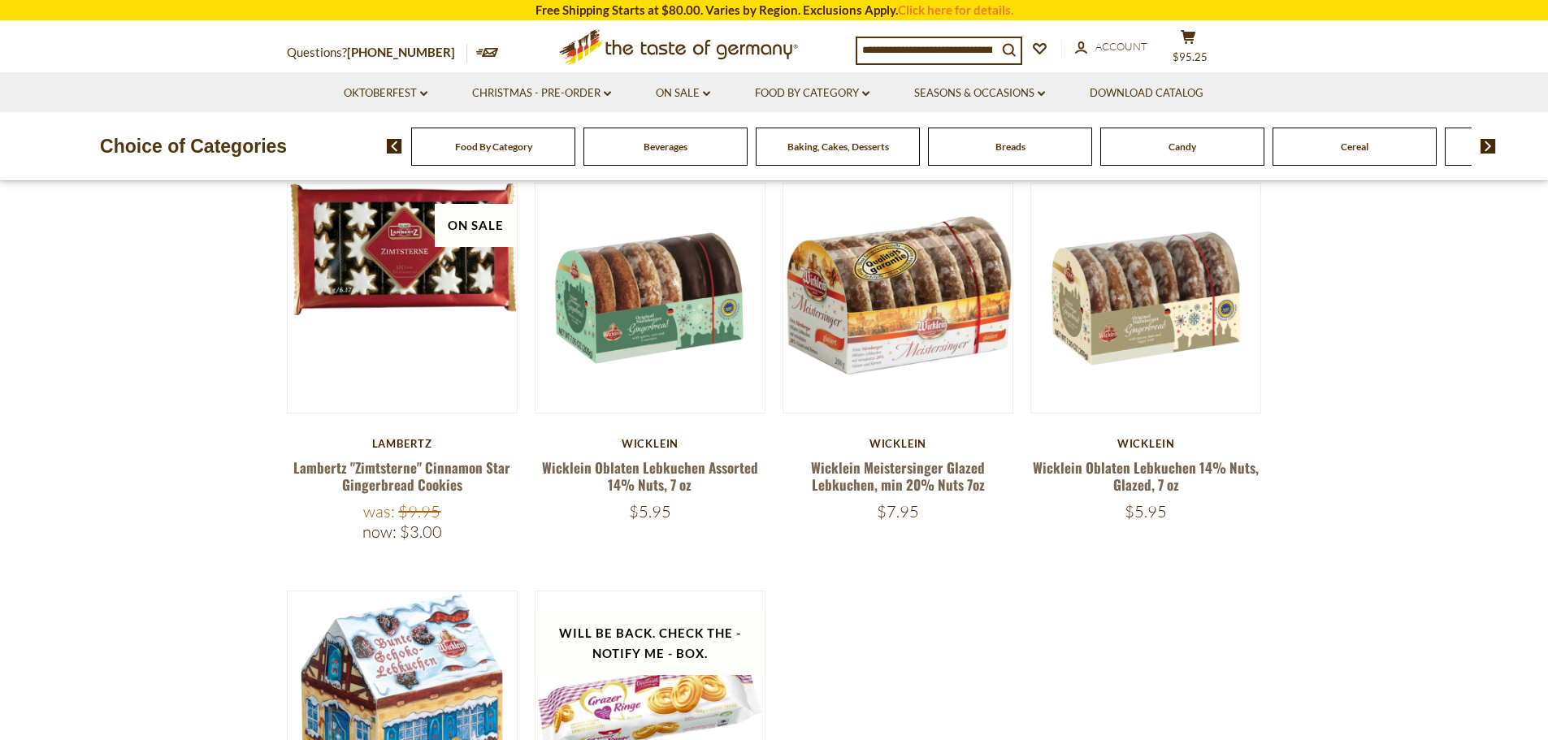
scroll to position [521, 0]
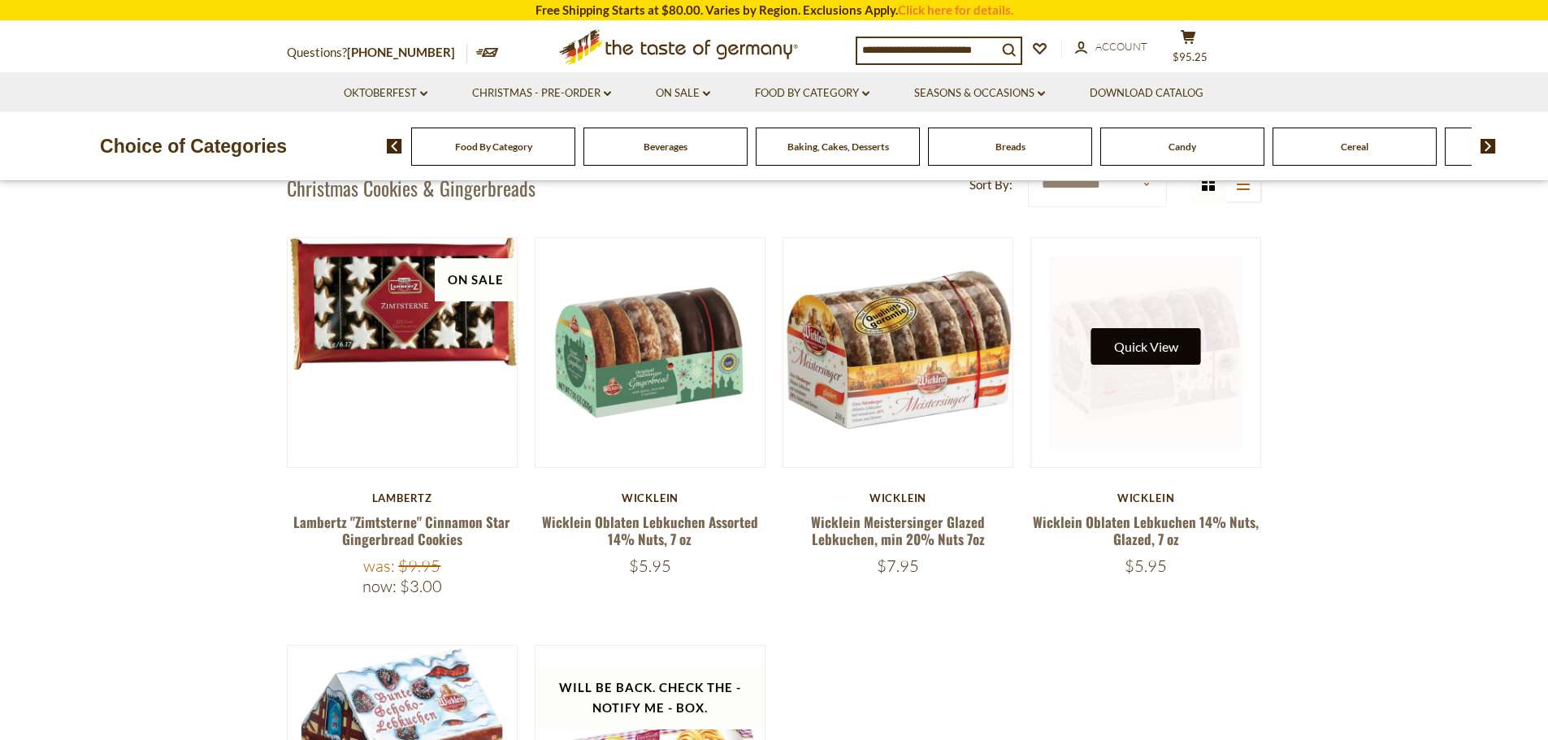
click at [1144, 353] on button "Quick View" at bounding box center [1146, 346] width 110 height 37
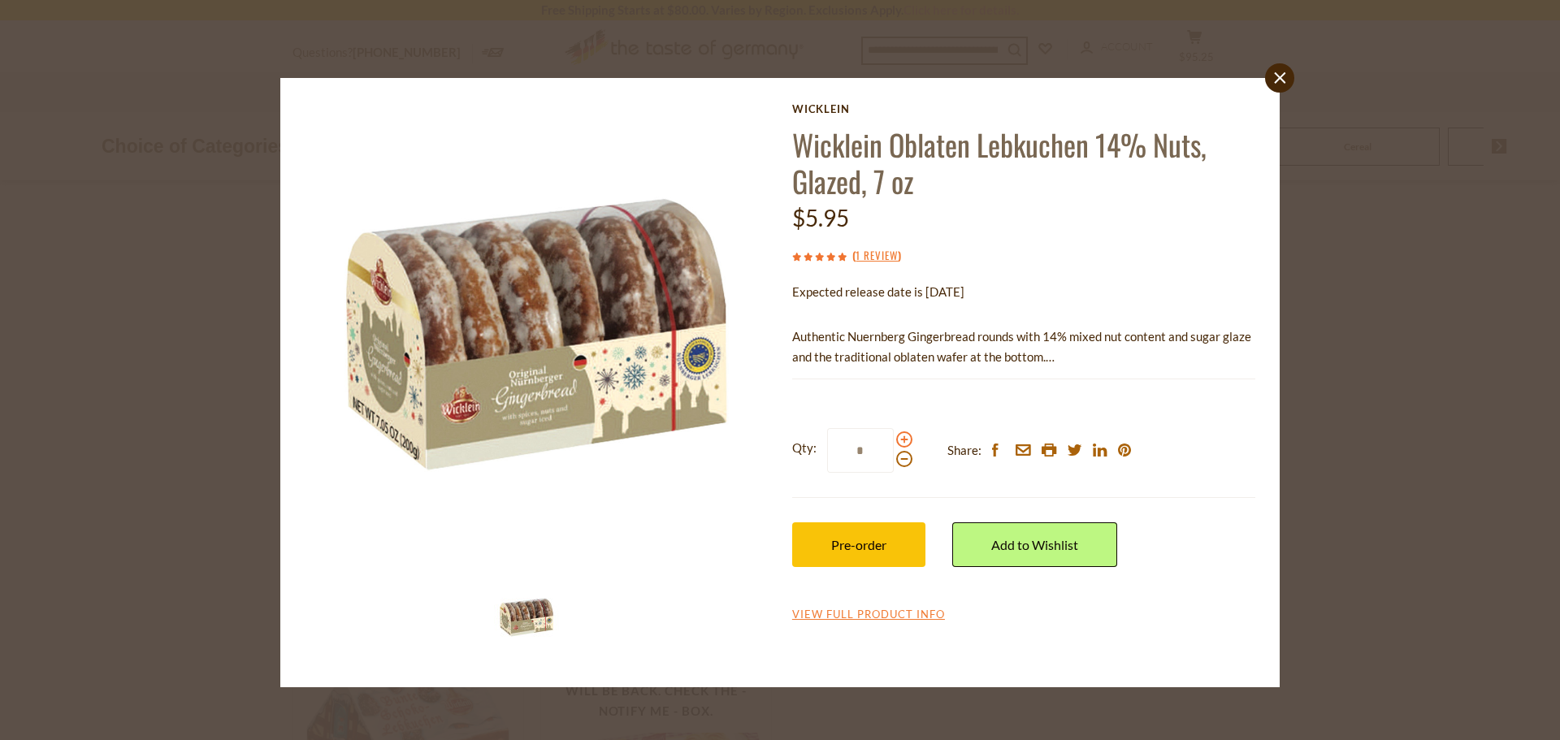
click at [902, 439] on span at bounding box center [904, 440] width 16 height 16
click at [894, 439] on input "*" at bounding box center [860, 450] width 67 height 45
type input "*"
click at [848, 540] on span "Pre-order" at bounding box center [858, 544] width 55 height 15
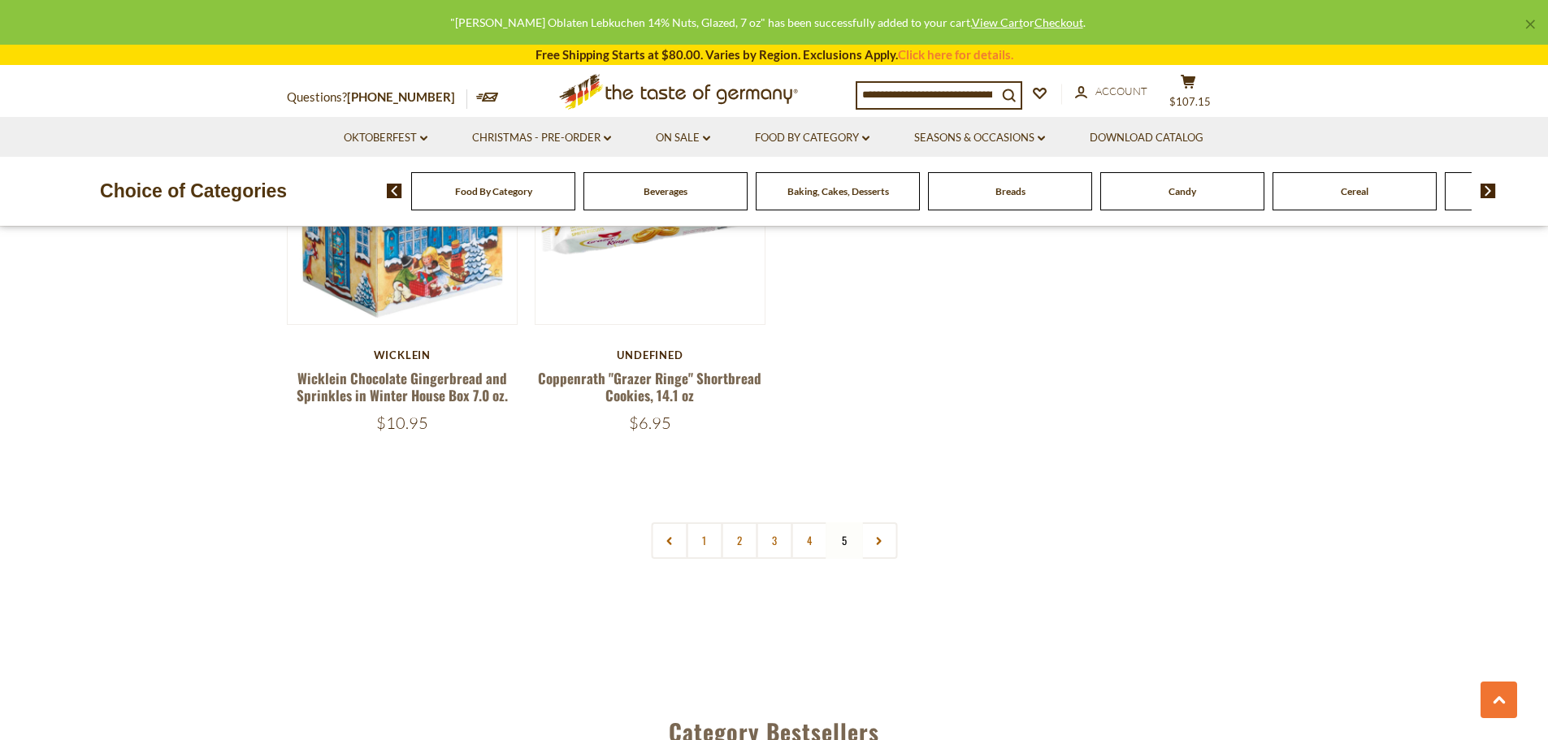
scroll to position [1415, 0]
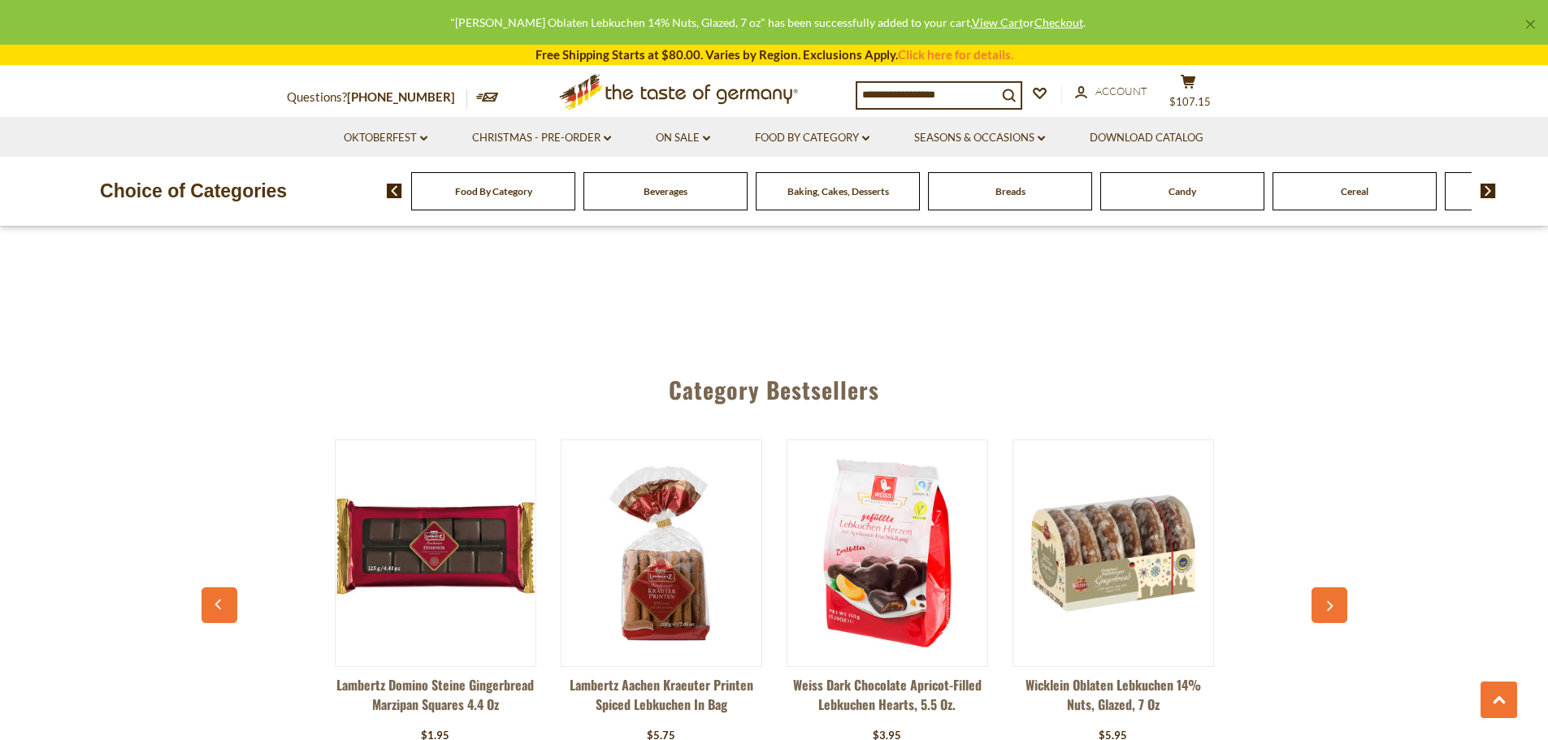
click at [1130, 582] on img at bounding box center [1113, 553] width 200 height 200
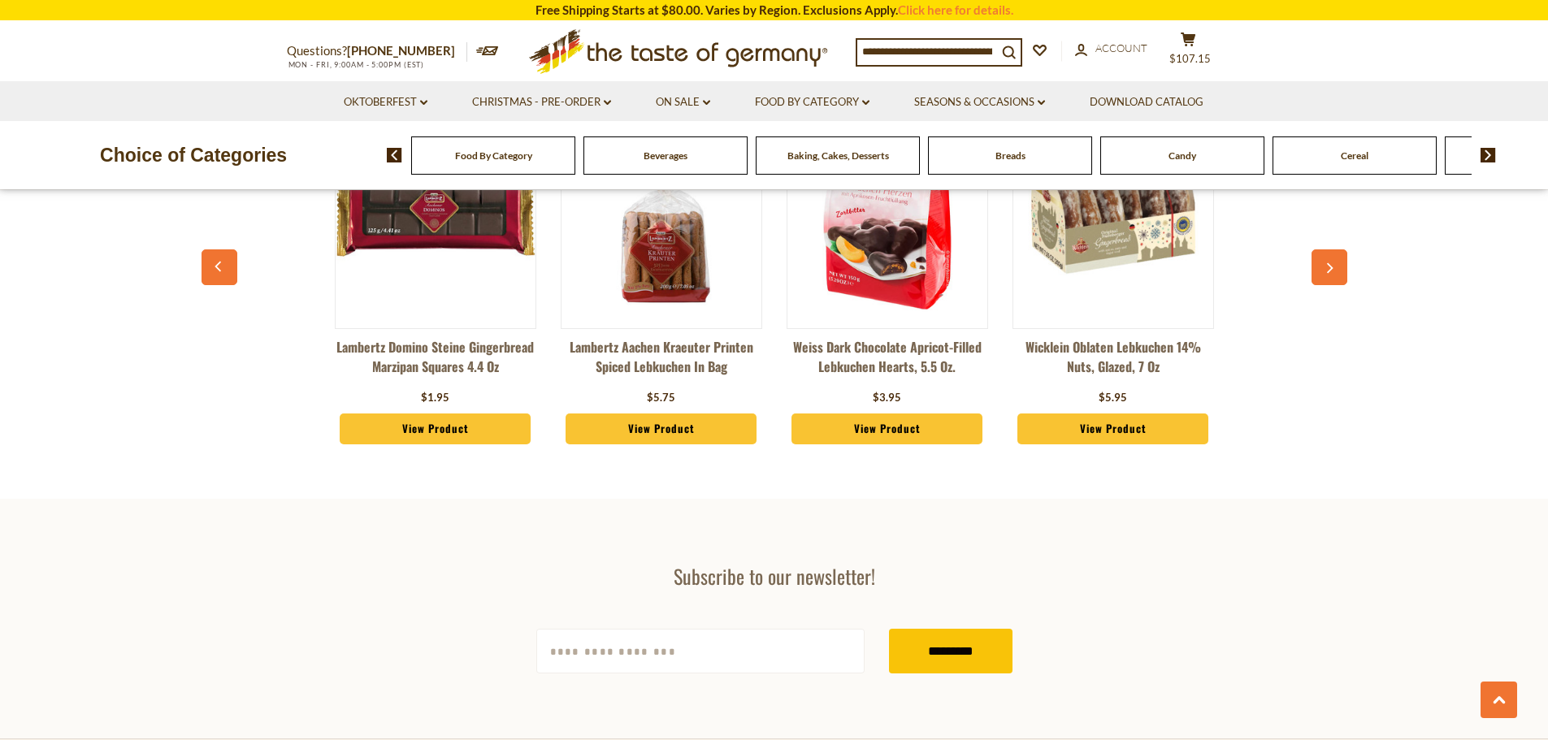
scroll to position [1659, 0]
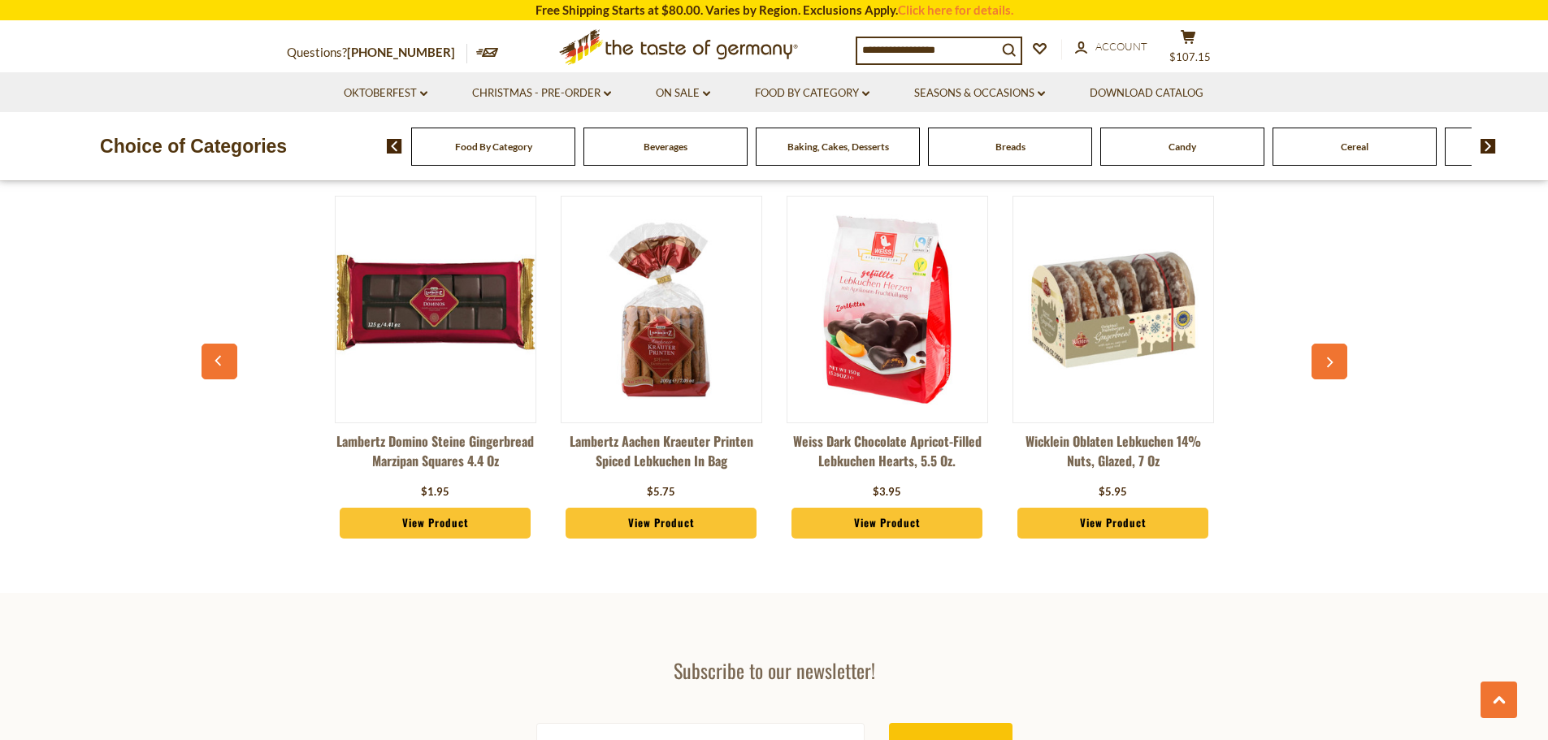
click at [223, 345] on button "button" at bounding box center [220, 362] width 36 height 36
click at [219, 357] on icon "button" at bounding box center [219, 360] width 11 height 11
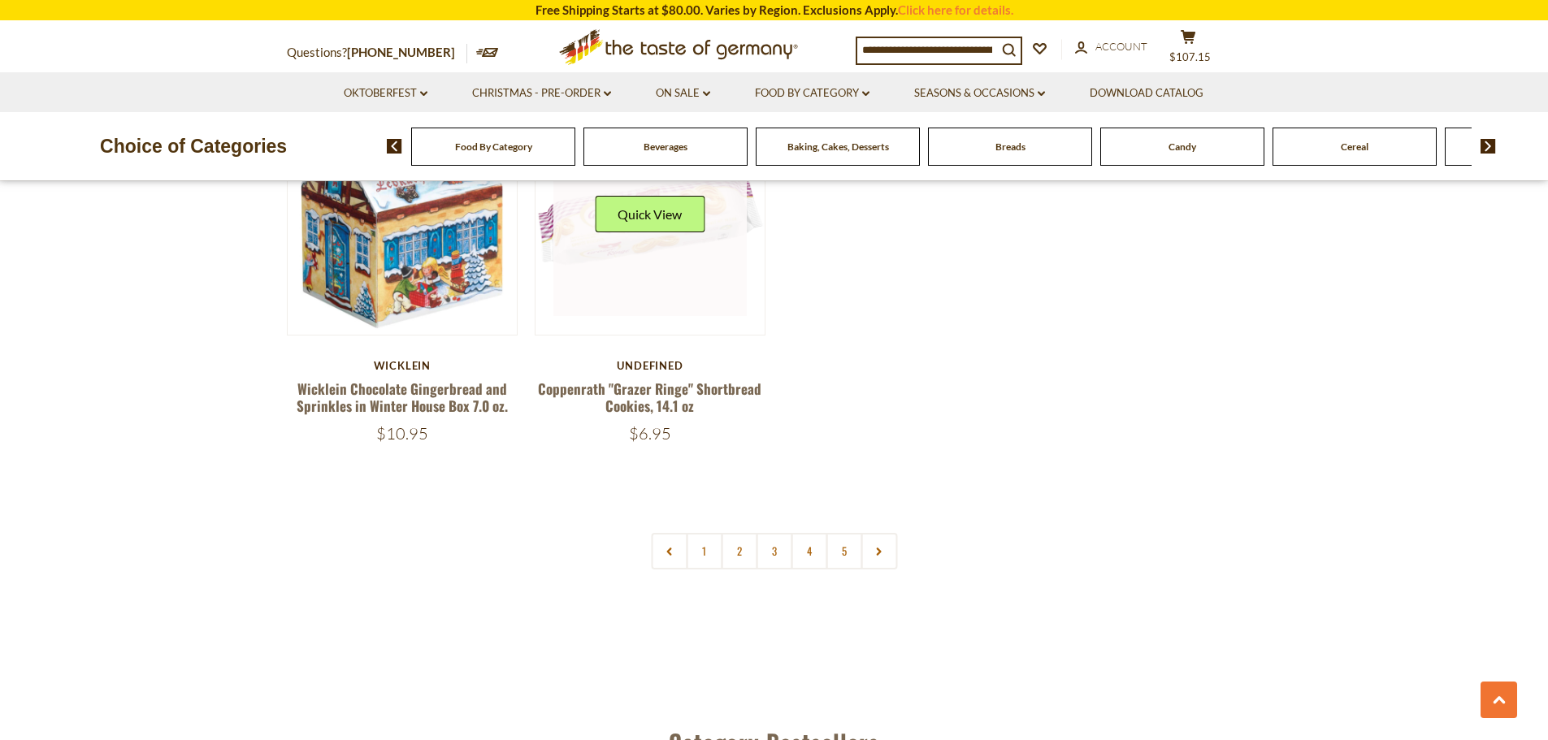
scroll to position [1090, 0]
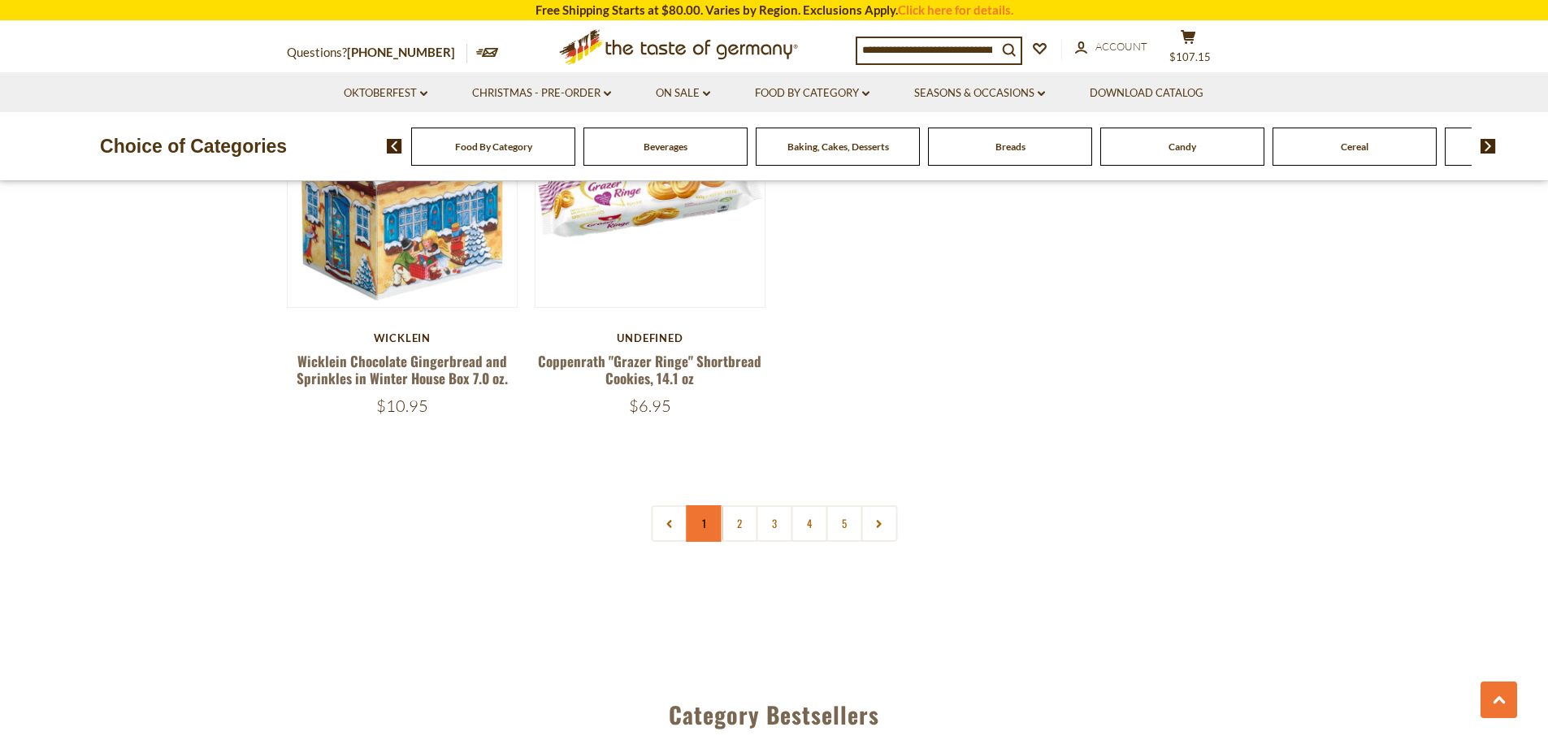
click at [696, 528] on link "1" at bounding box center [704, 523] width 37 height 37
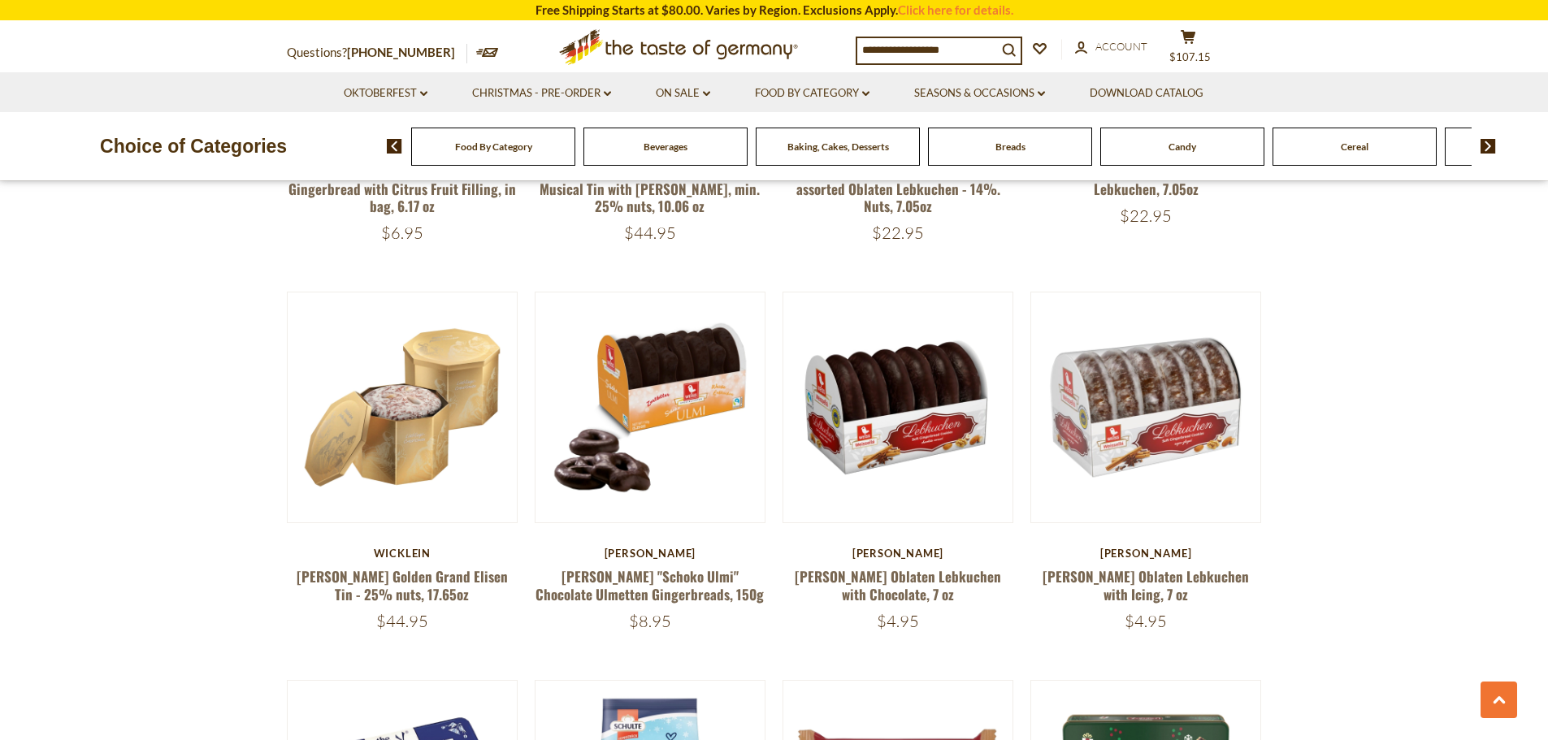
scroll to position [927, 0]
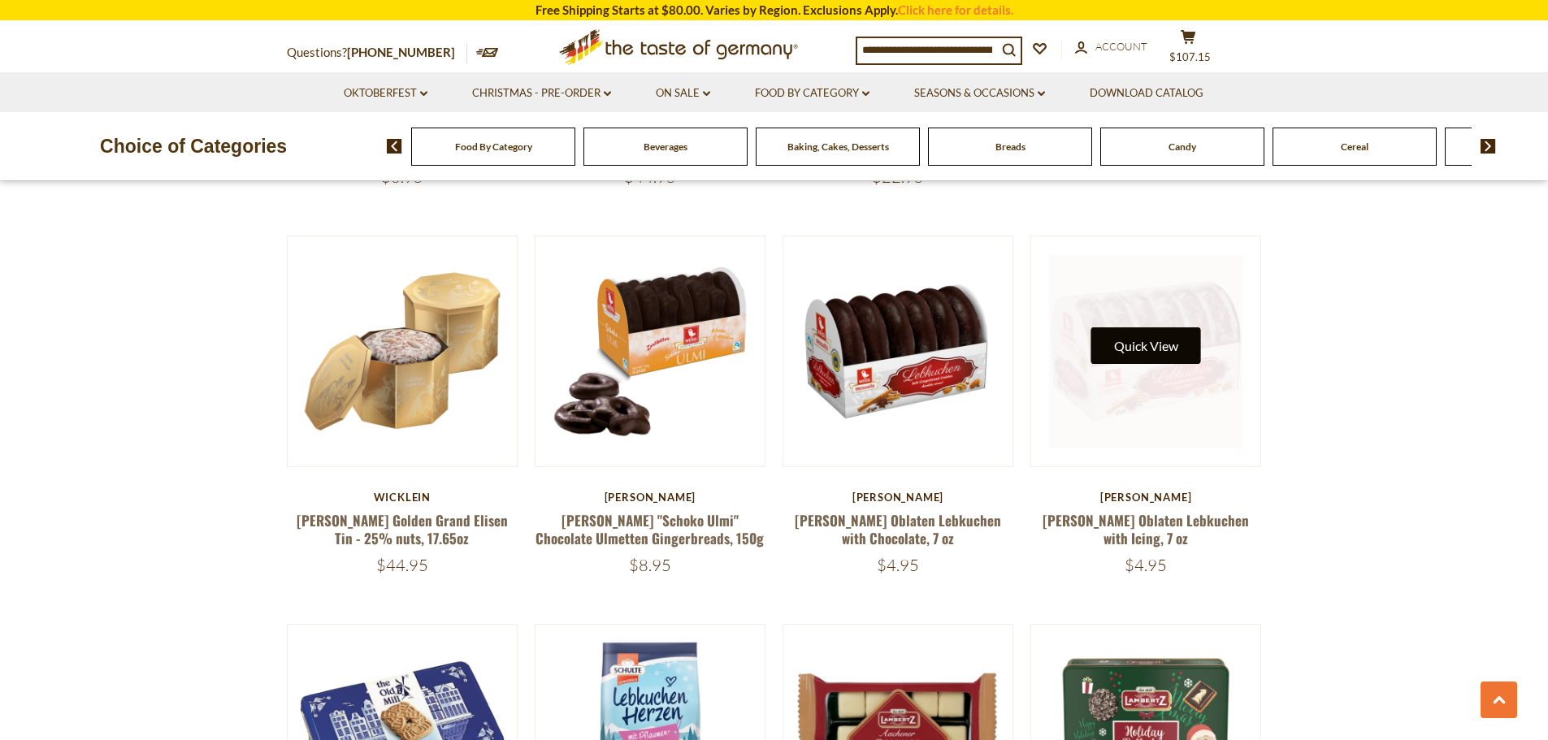
click at [1160, 344] on button "Quick View" at bounding box center [1146, 346] width 110 height 37
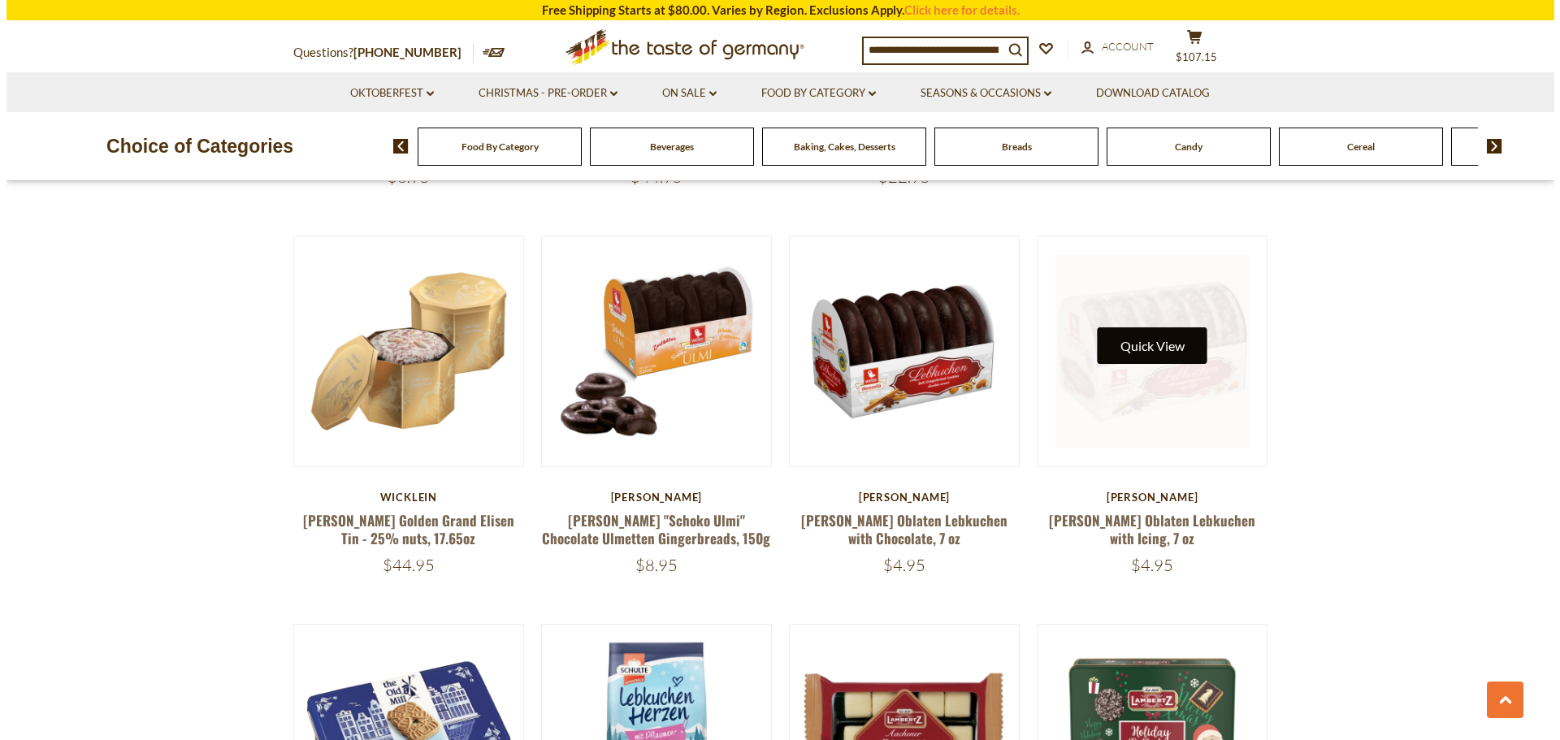
scroll to position [930, 0]
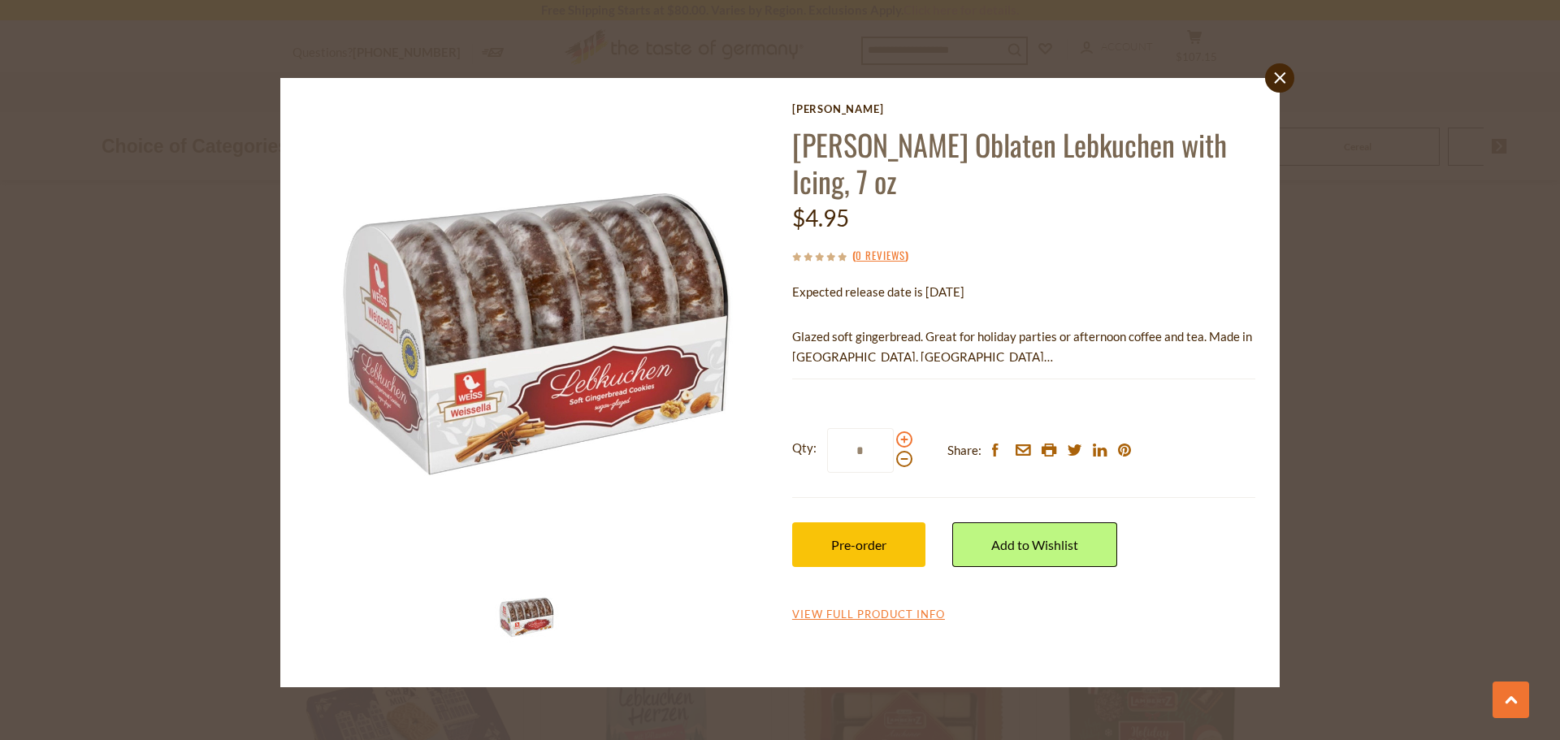
click at [906, 432] on span at bounding box center [904, 440] width 16 height 16
click at [894, 428] on input "*" at bounding box center [860, 450] width 67 height 45
click at [905, 432] on span at bounding box center [904, 440] width 16 height 16
click at [894, 428] on input "*" at bounding box center [860, 450] width 67 height 45
click at [905, 432] on span at bounding box center [904, 440] width 16 height 16
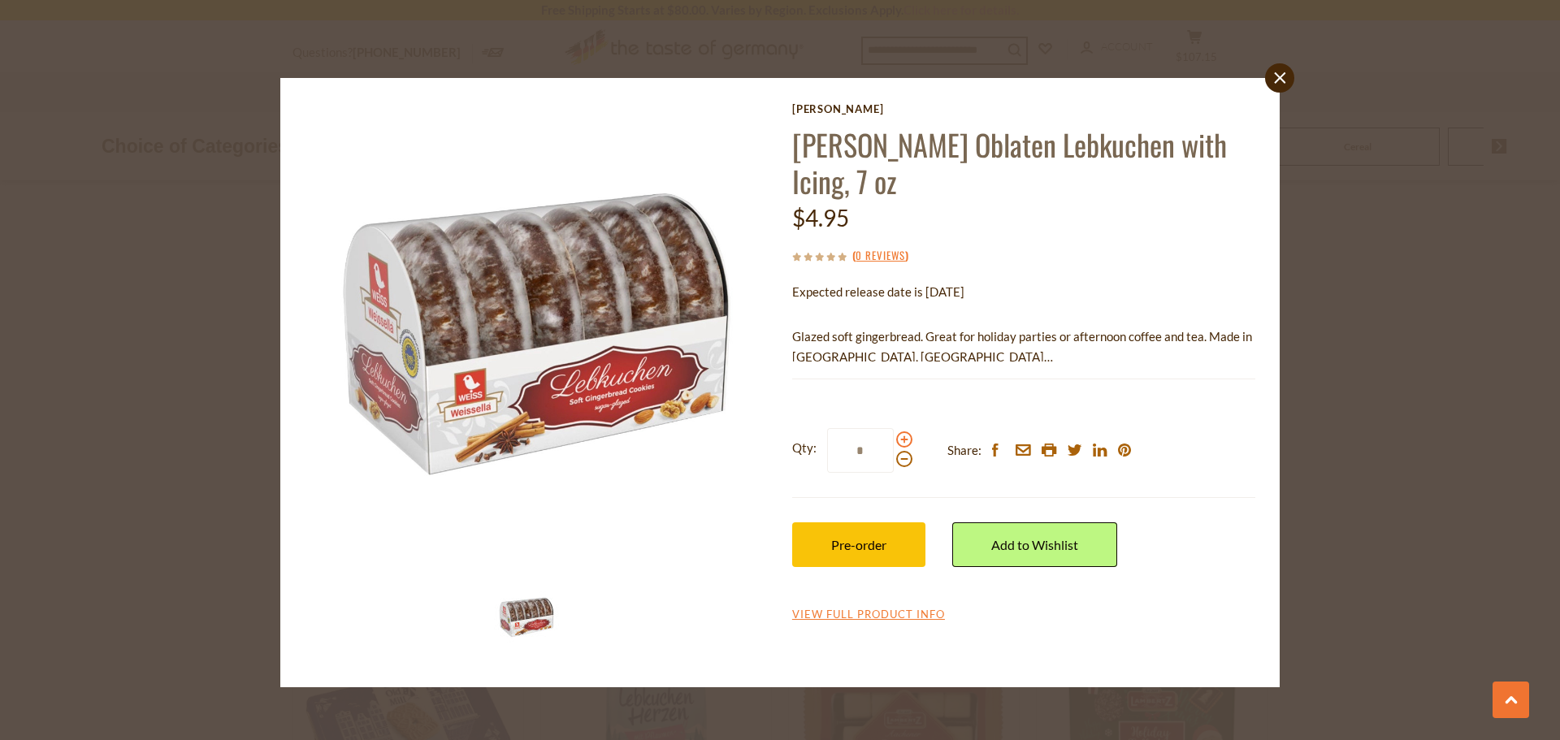
click at [894, 428] on input "*" at bounding box center [860, 450] width 67 height 45
click at [904, 432] on span at bounding box center [904, 440] width 16 height 16
click at [894, 428] on input "*" at bounding box center [860, 450] width 67 height 45
click at [904, 432] on span at bounding box center [904, 440] width 16 height 16
click at [894, 428] on input "*" at bounding box center [860, 450] width 67 height 45
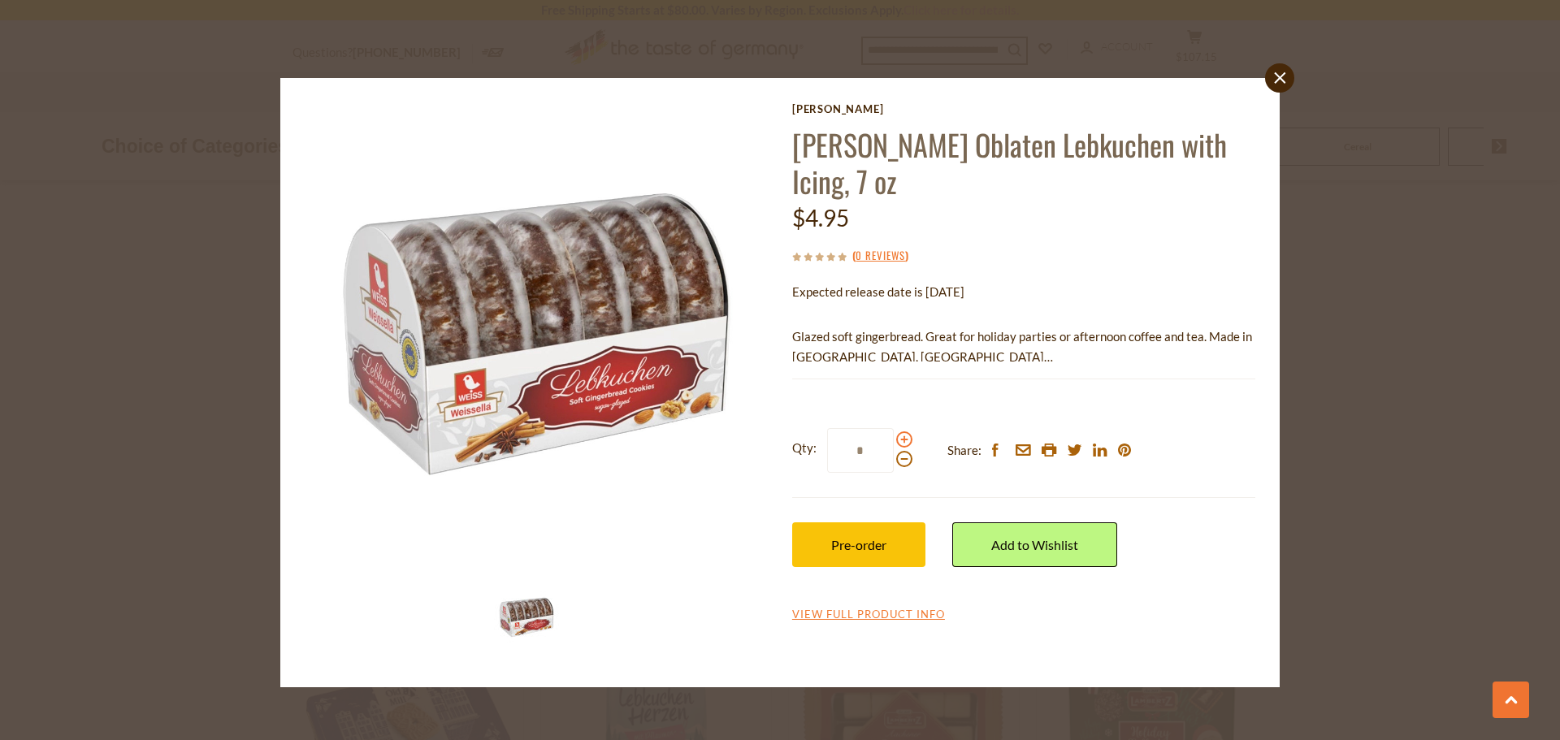
type input "*"
click at [876, 523] on button "Pre-order" at bounding box center [858, 545] width 133 height 45
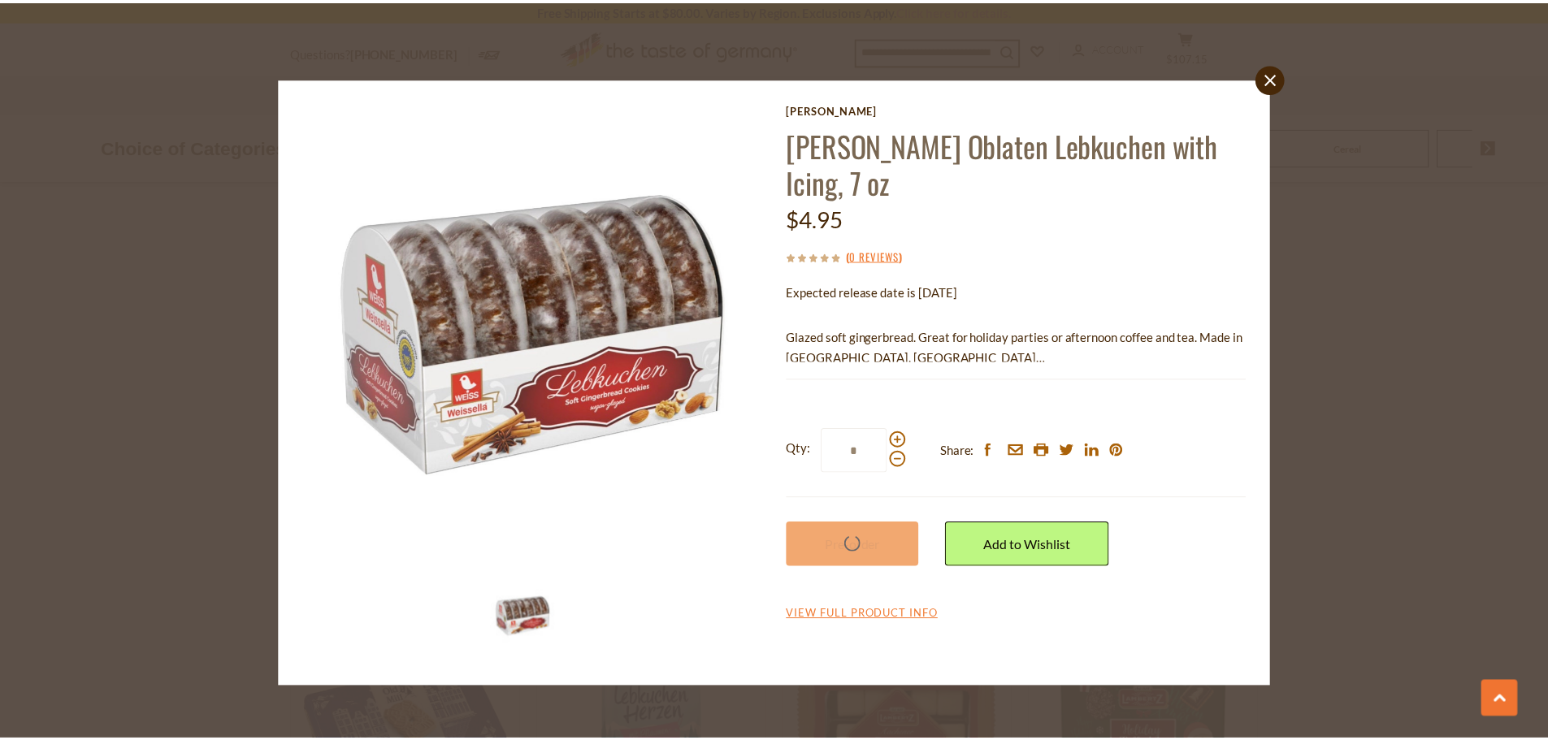
scroll to position [927, 0]
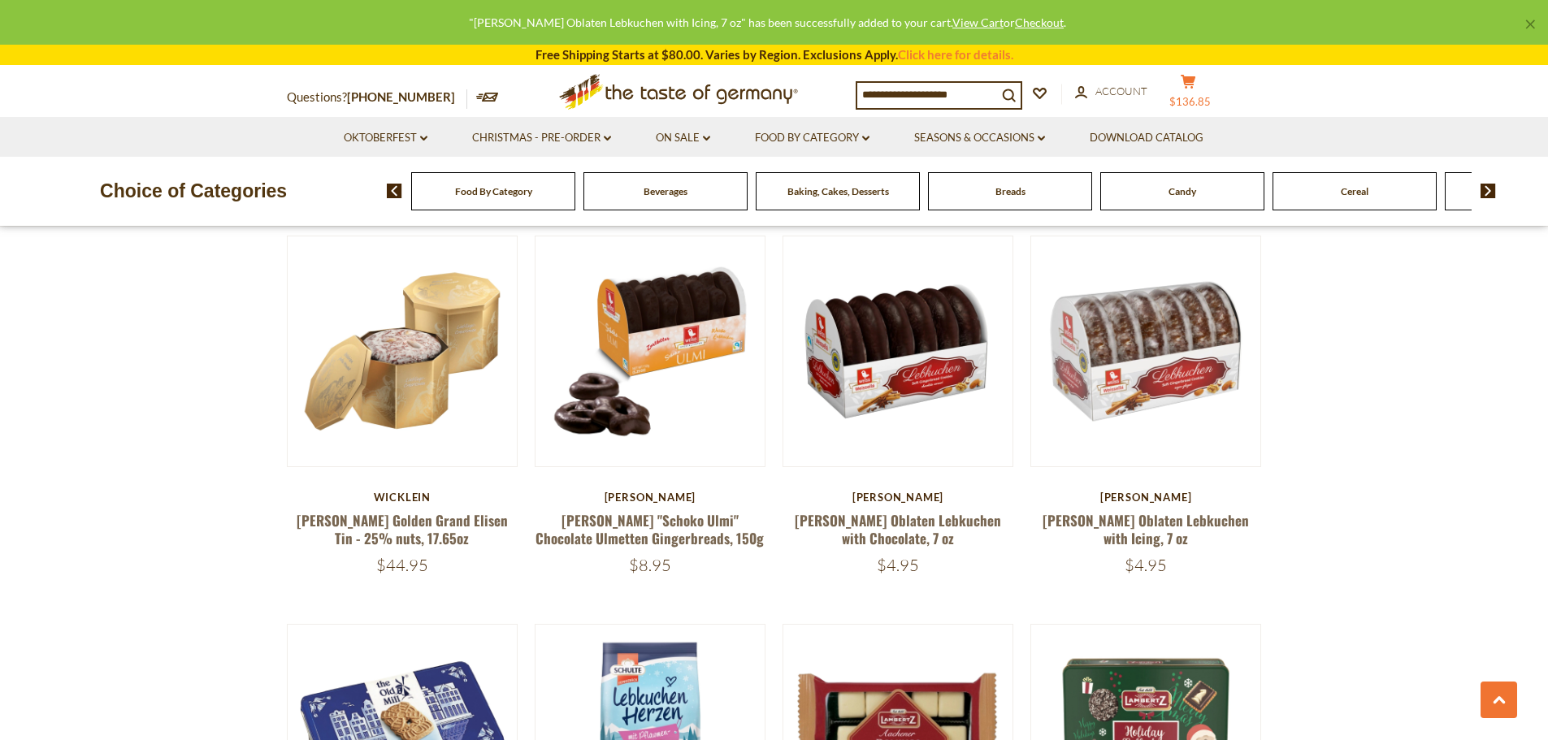
click at [1182, 92] on button "cart $136.85" at bounding box center [1189, 94] width 49 height 41
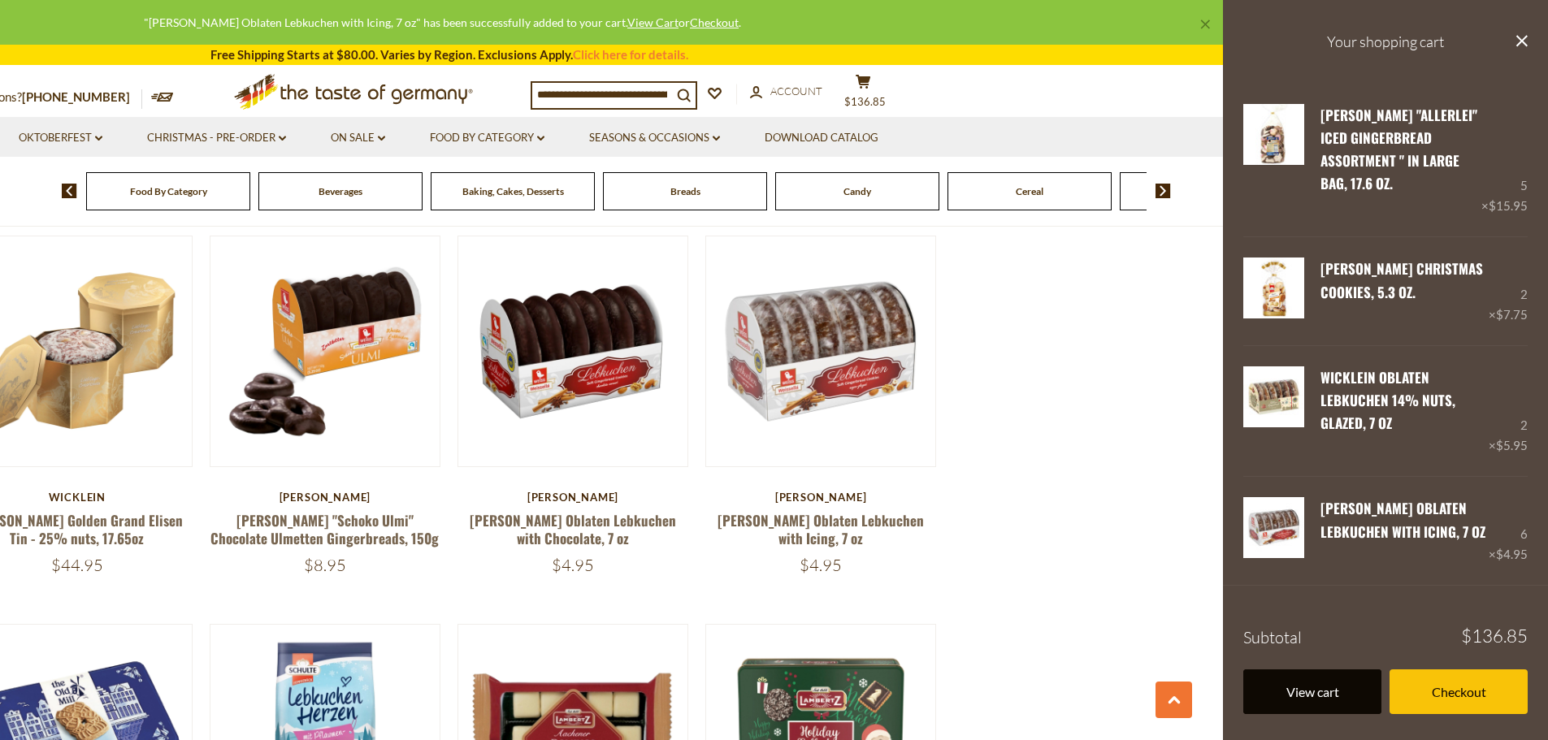
click at [1301, 670] on link "View cart" at bounding box center [1312, 692] width 138 height 45
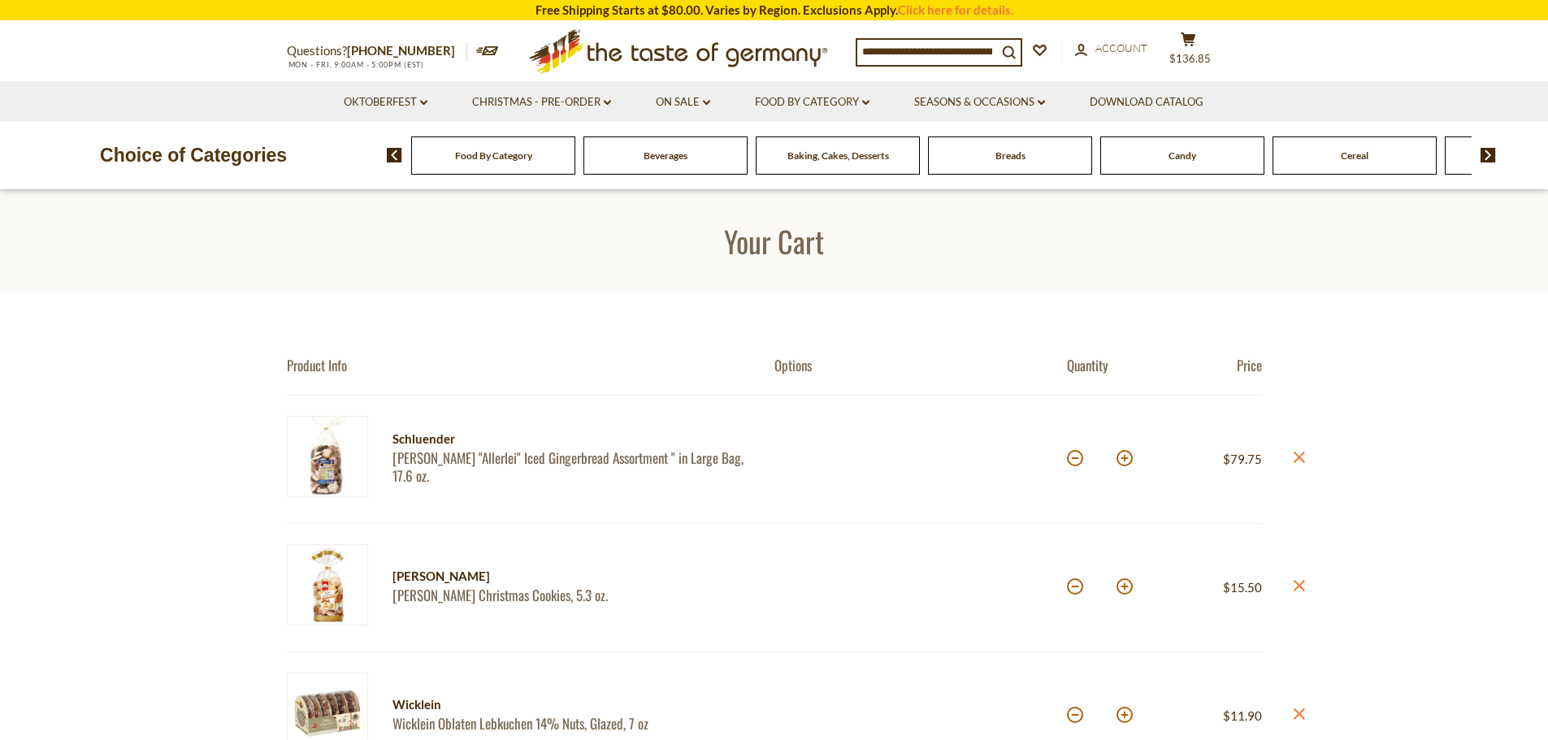
click at [1070, 460] on button at bounding box center [1075, 458] width 16 height 16
type input "*"
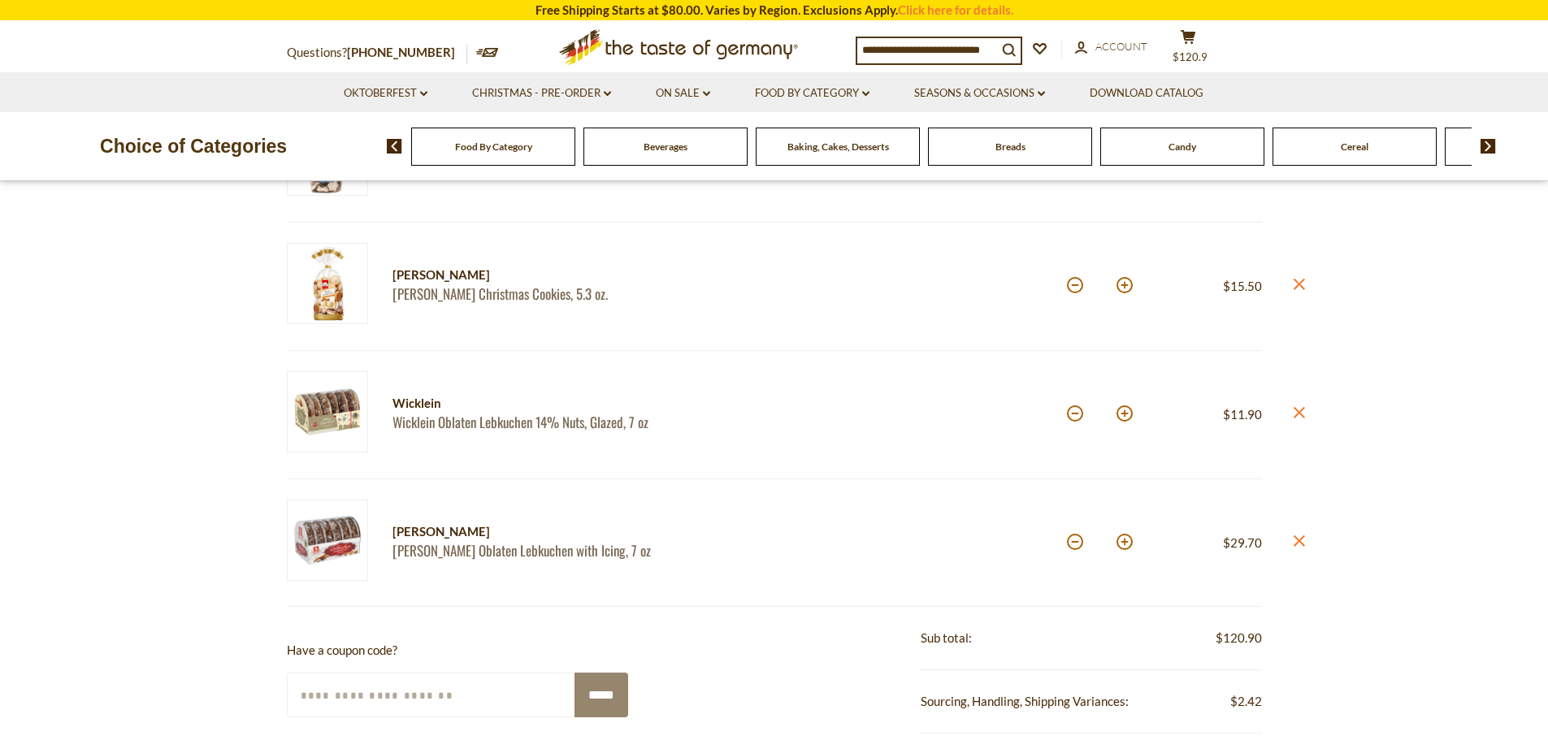
scroll to position [325, 0]
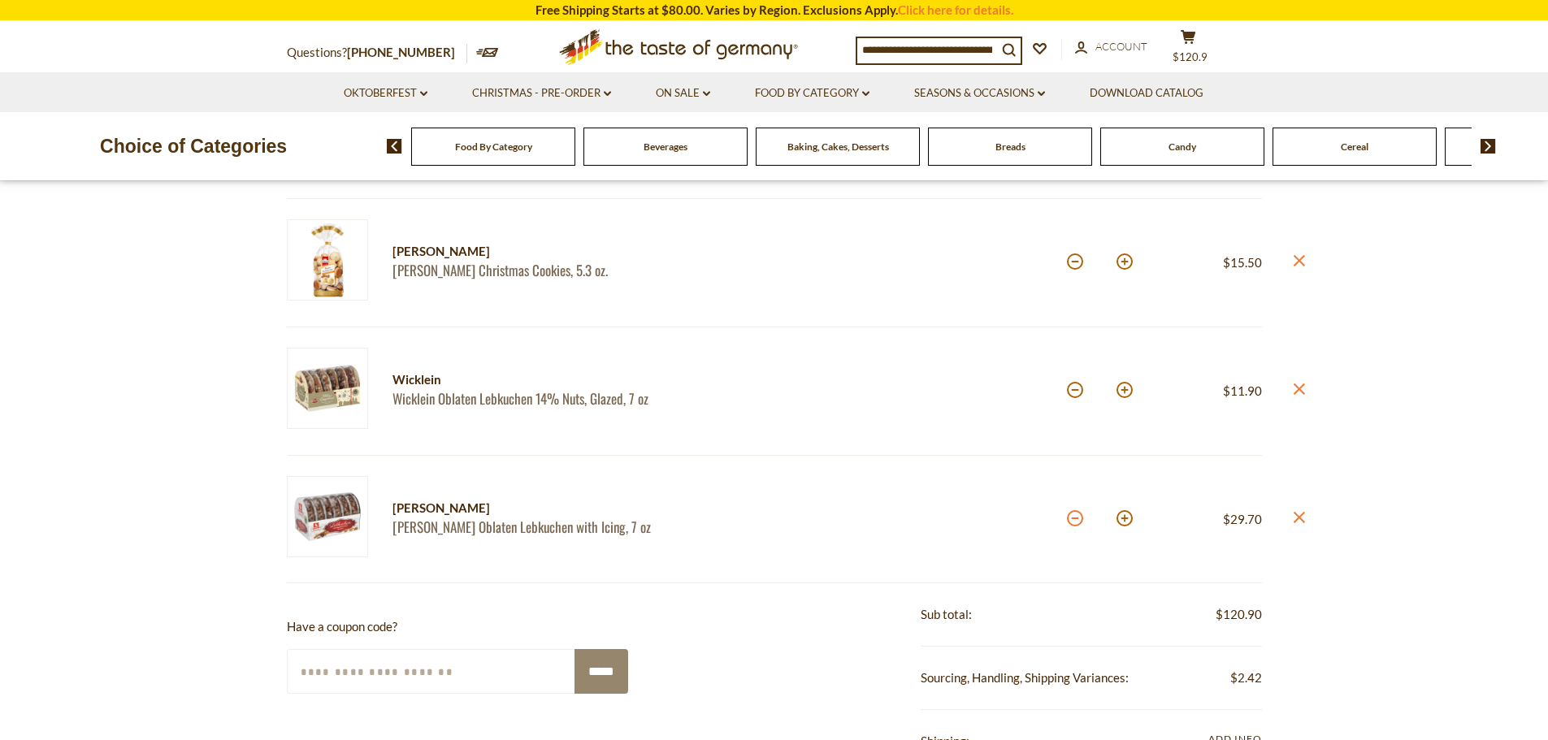
click at [1075, 524] on button at bounding box center [1075, 518] width 16 height 16
type input "*"
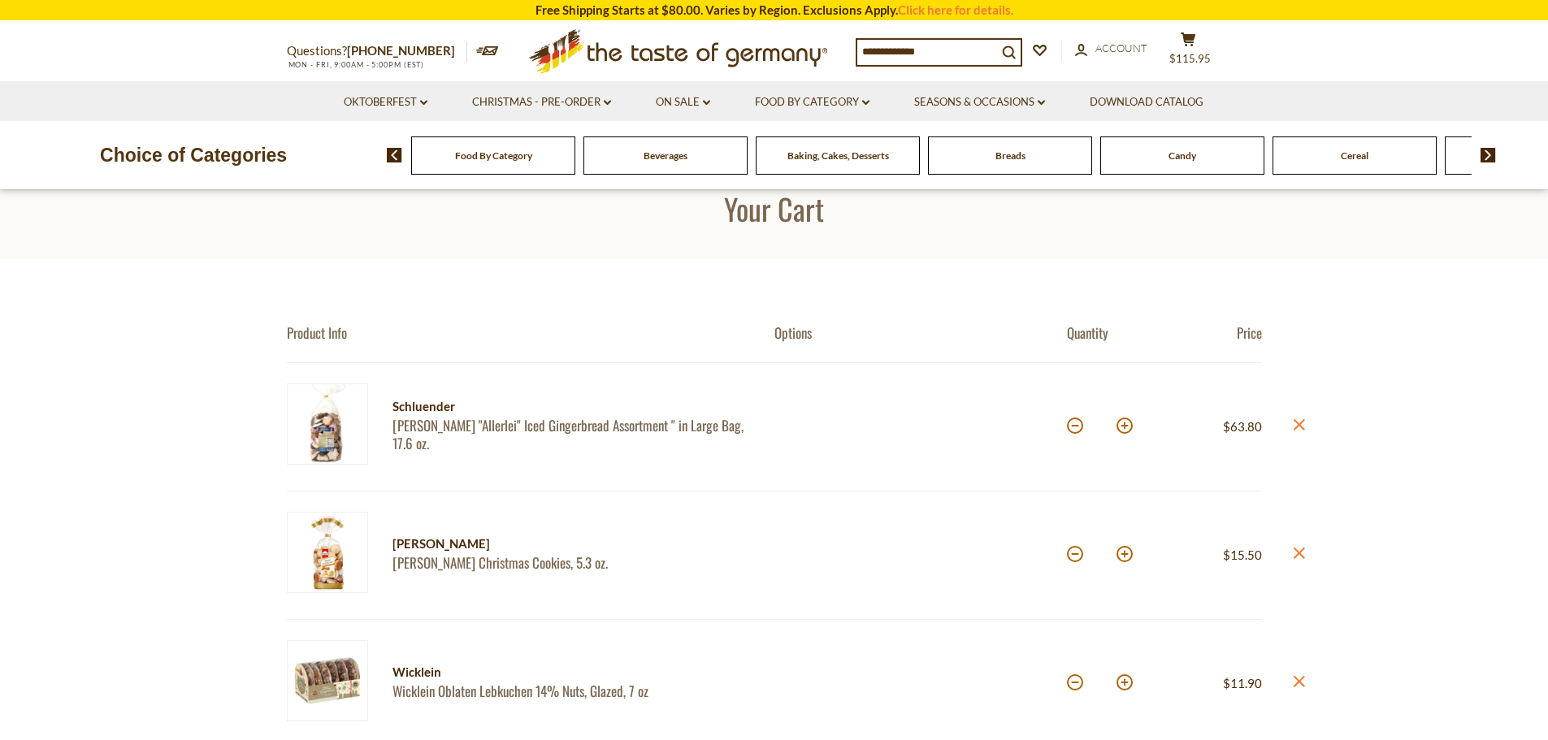
scroll to position [0, 0]
